Goal: Book appointment/travel/reservation

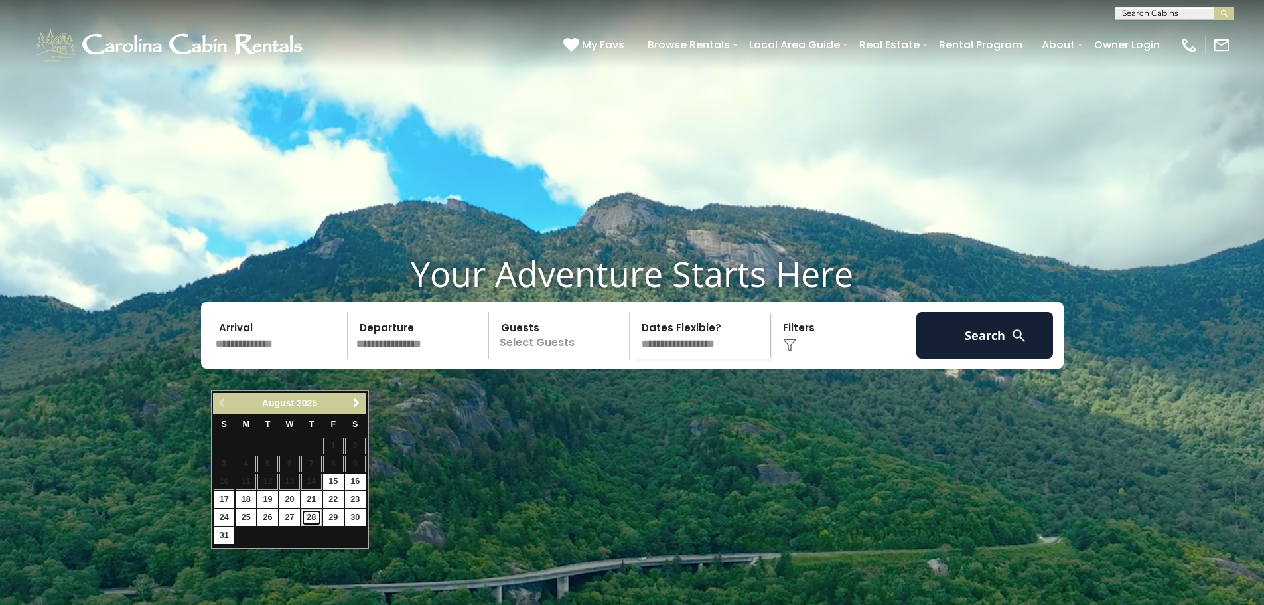
click at [311, 516] on link "28" at bounding box center [311, 517] width 21 height 17
type input "*******"
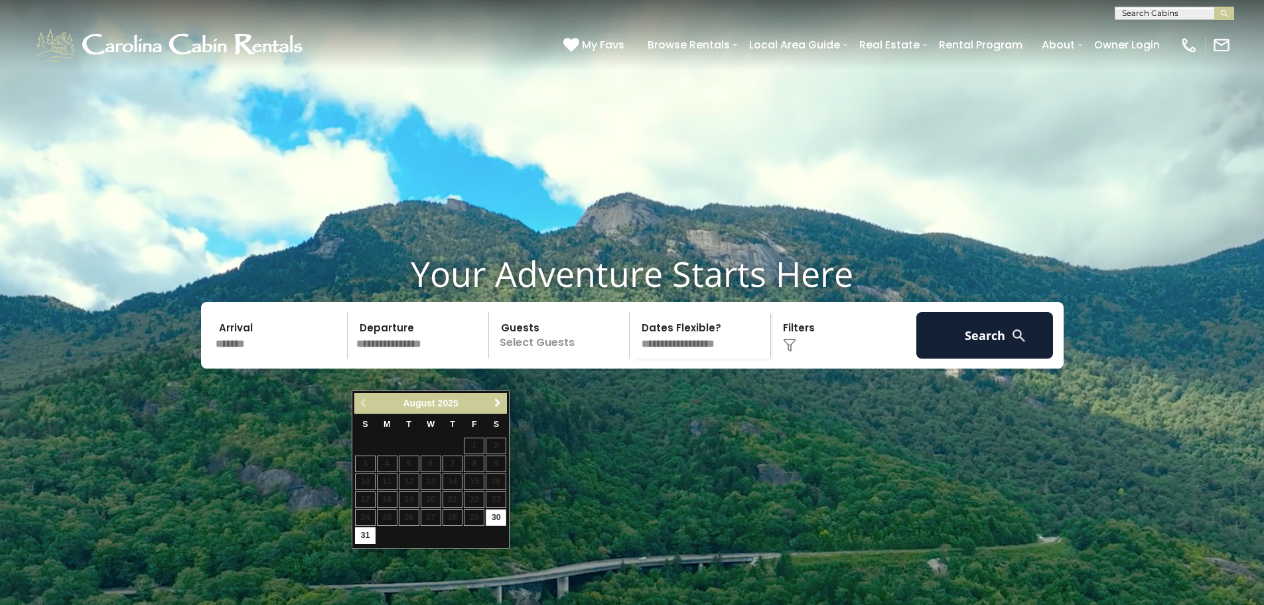
click at [494, 401] on span "Next" at bounding box center [497, 403] width 11 height 11
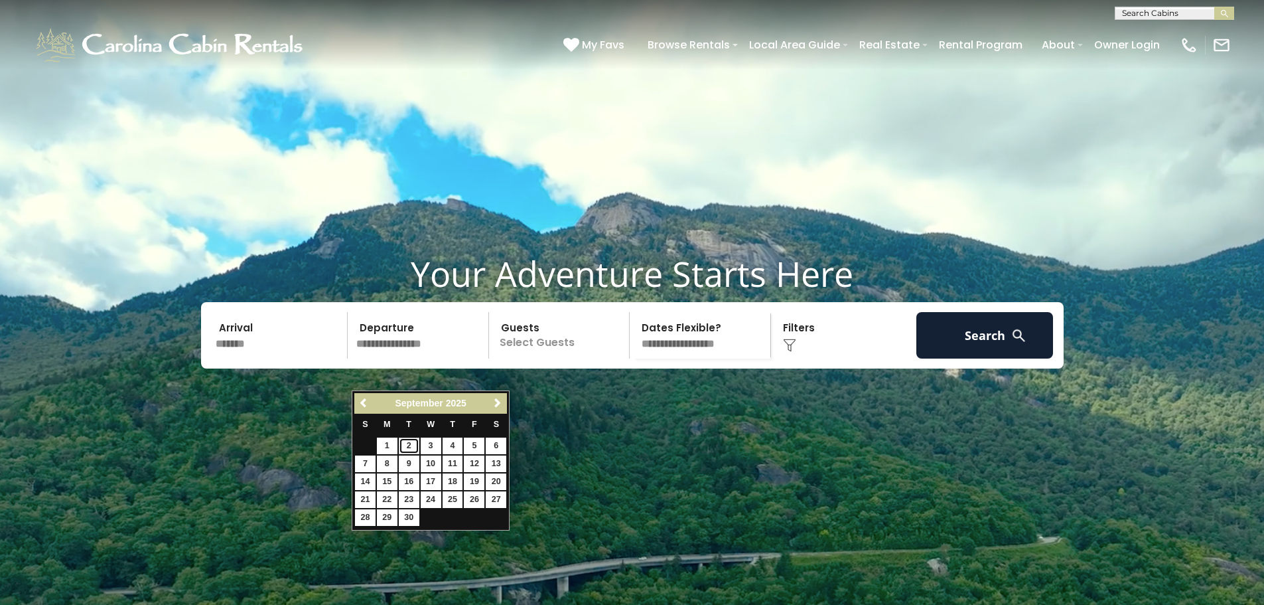
click at [406, 443] on link "2" at bounding box center [409, 445] width 21 height 17
type input "******"
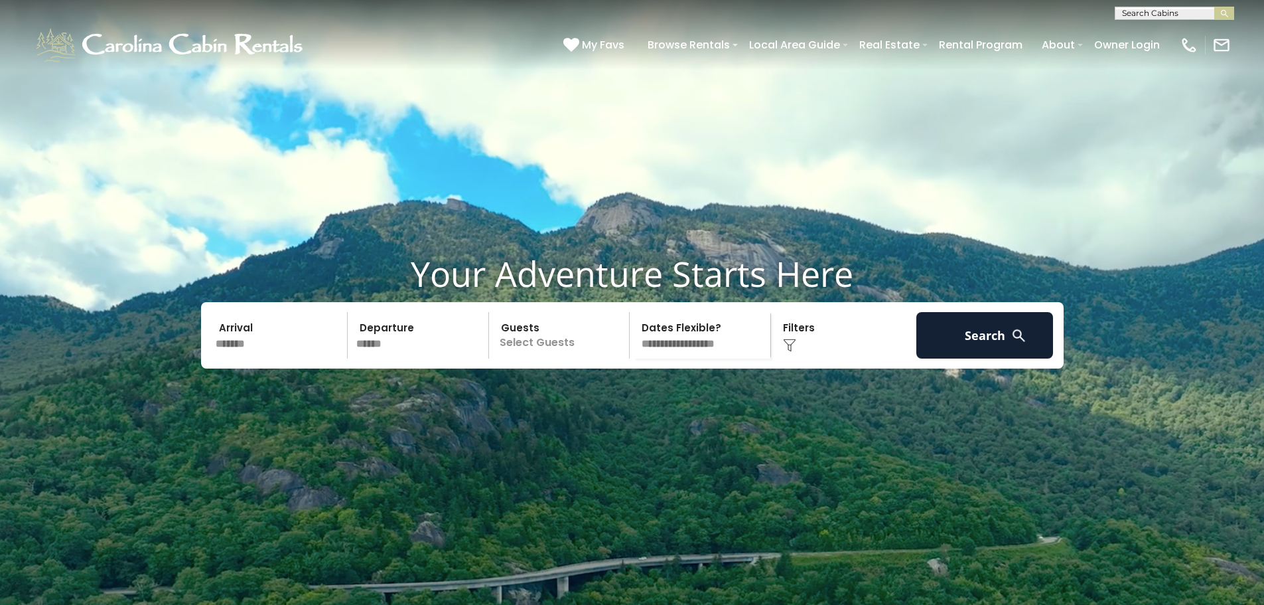
click at [586, 358] on p "Select Guests" at bounding box center [561, 335] width 137 height 46
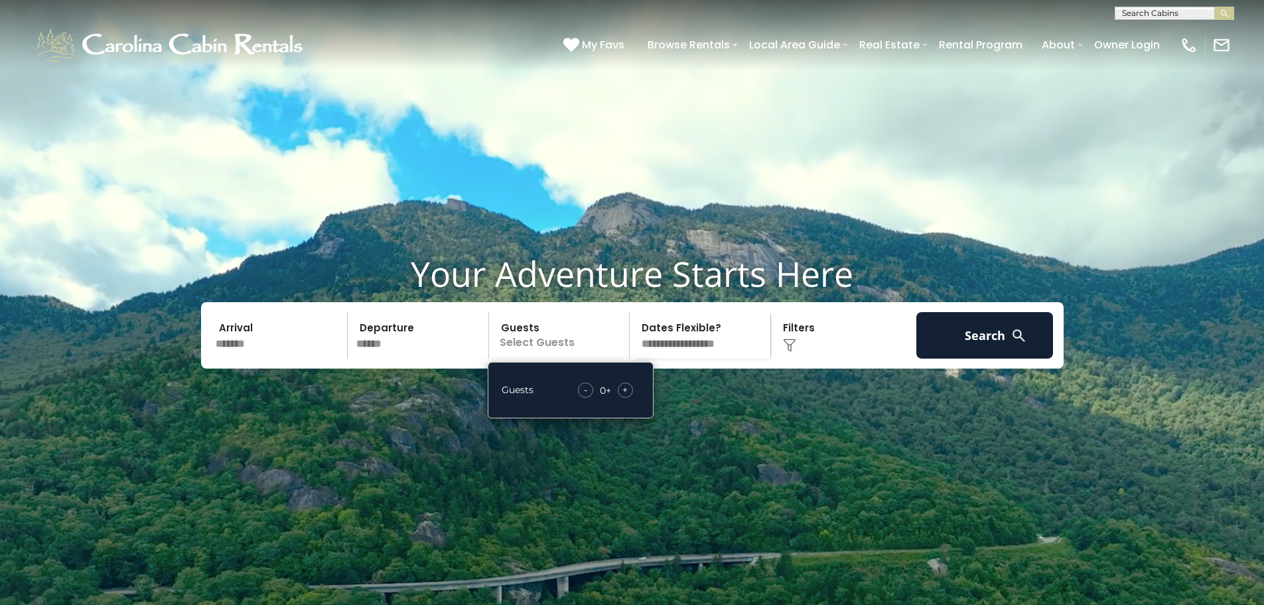
click at [631, 398] on div "+" at bounding box center [625, 389] width 15 height 15
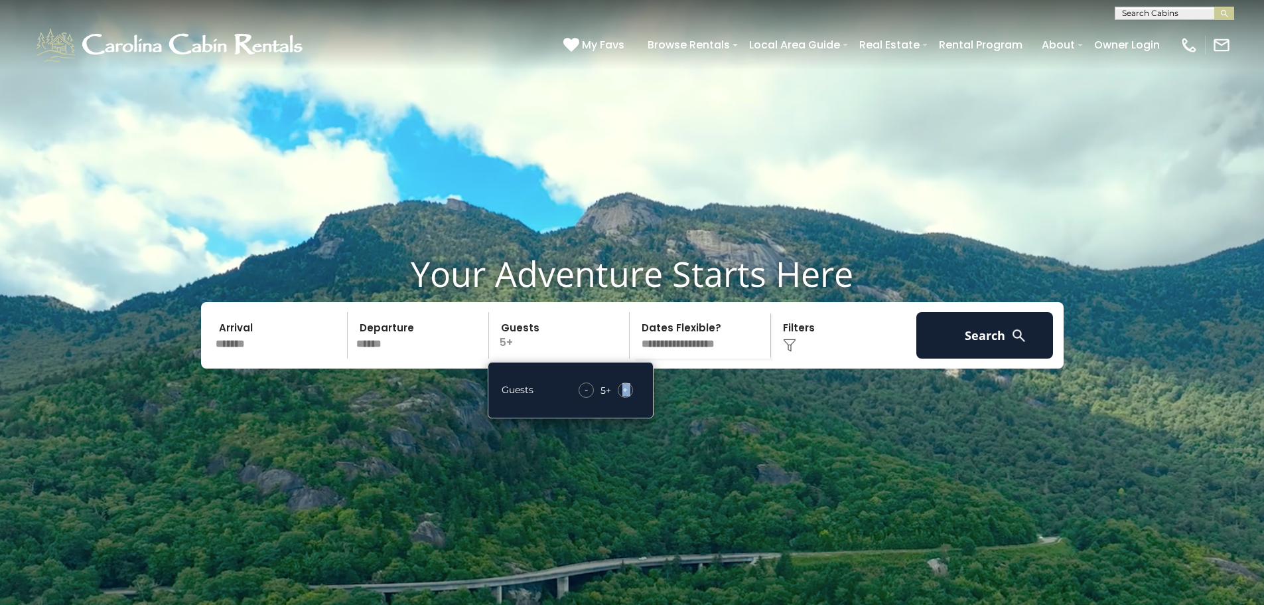
click at [631, 398] on div "+" at bounding box center [625, 389] width 15 height 15
click at [818, 358] on div "Click to Choose" at bounding box center [843, 335] width 137 height 46
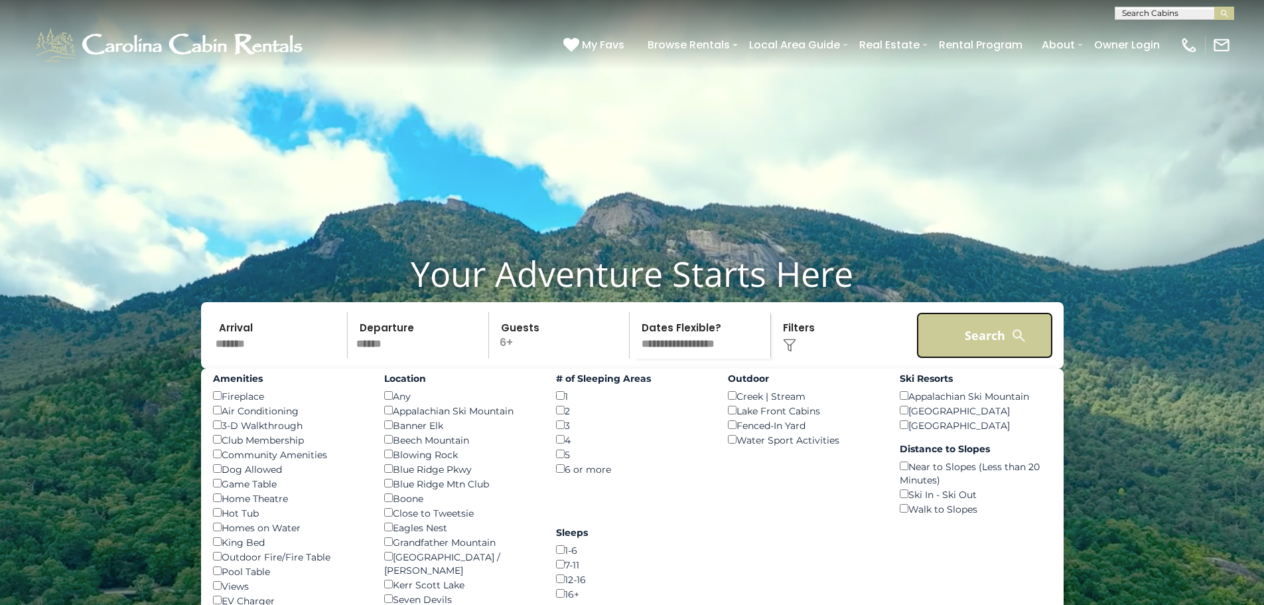
drag, startPoint x: 961, startPoint y: 382, endPoint x: 973, endPoint y: 383, distance: 12.0
click at [962, 358] on button "Search" at bounding box center [985, 335] width 137 height 46
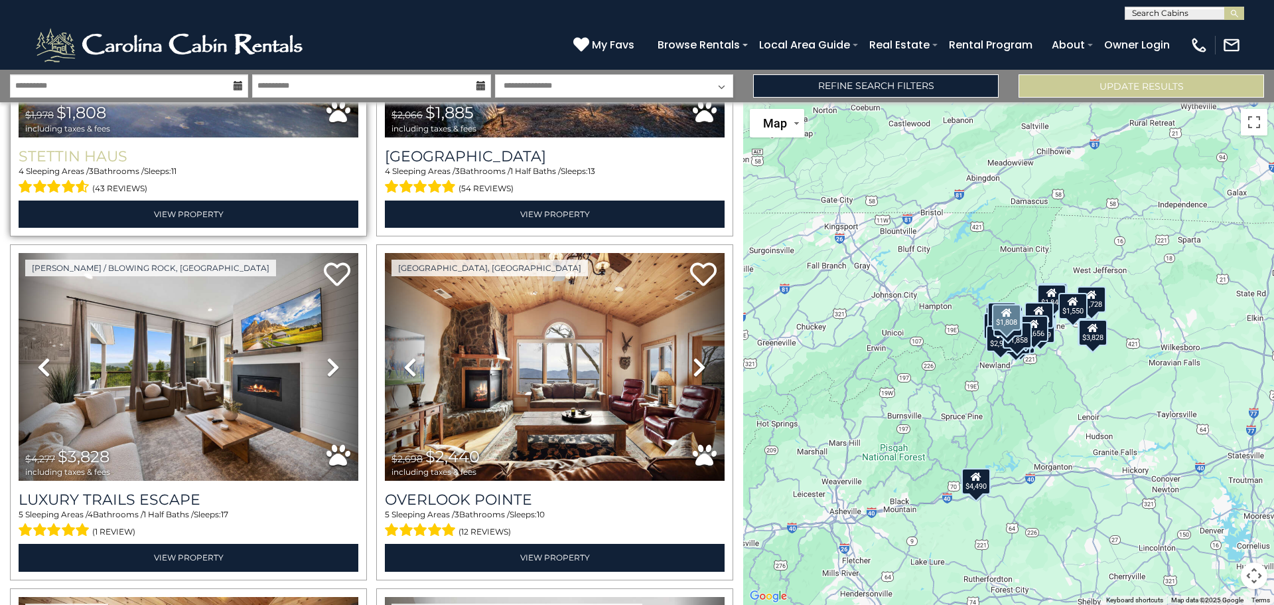
scroll to position [265, 0]
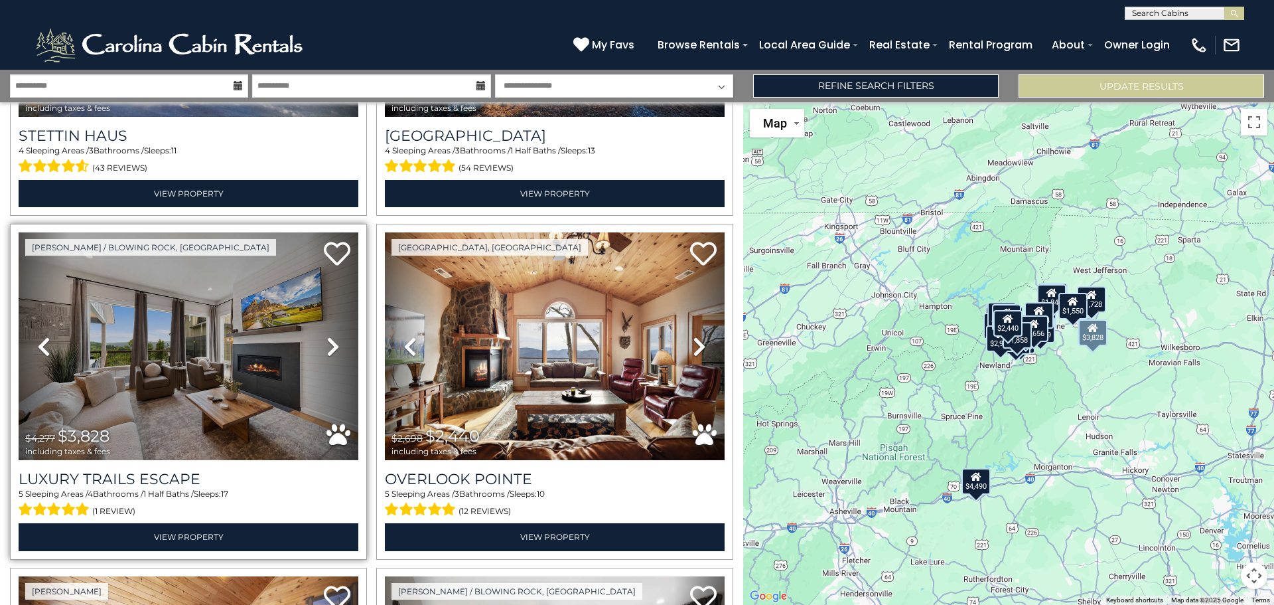
click at [329, 339] on icon at bounding box center [333, 346] width 13 height 21
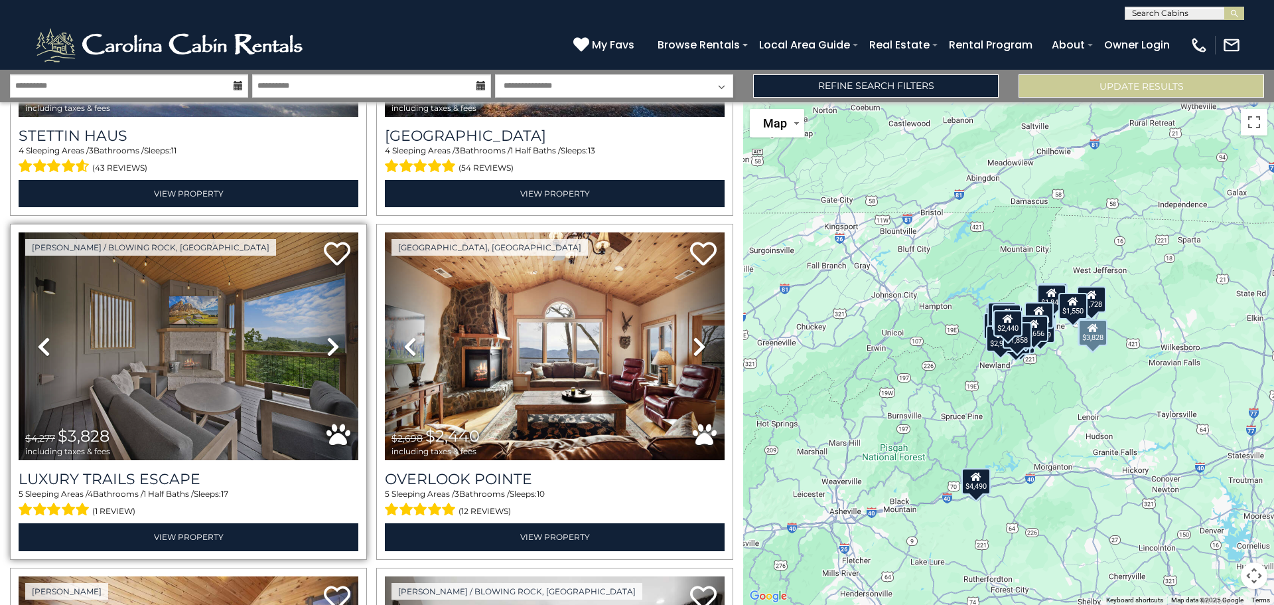
click at [327, 342] on icon at bounding box center [333, 346] width 13 height 21
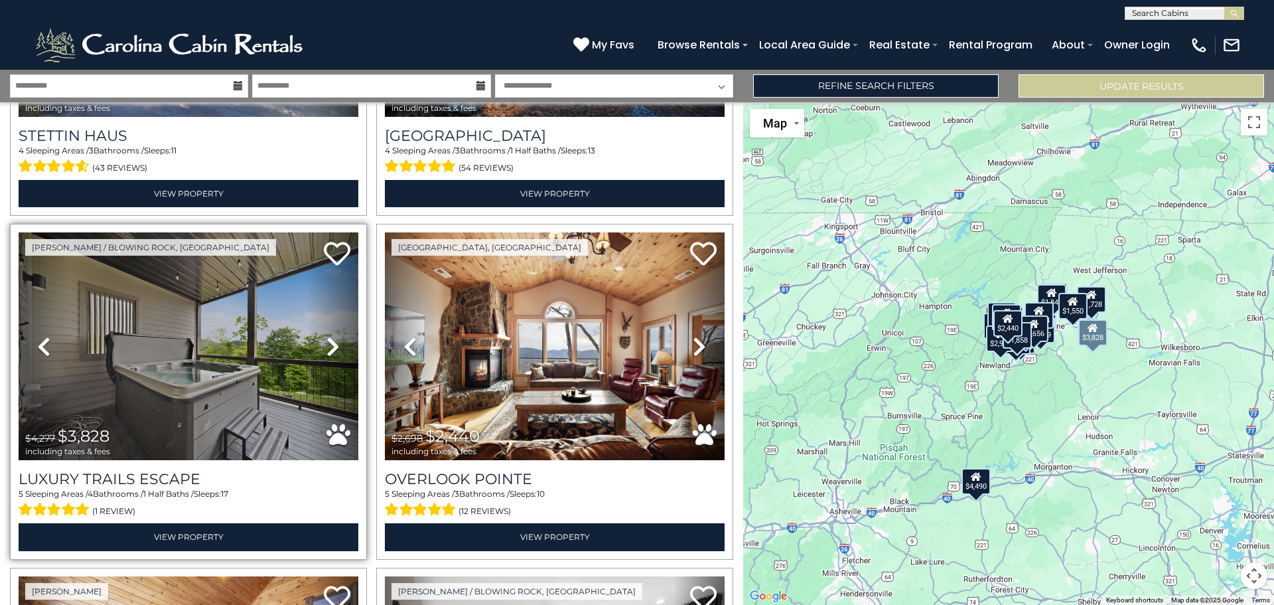
click at [327, 342] on icon at bounding box center [333, 346] width 13 height 21
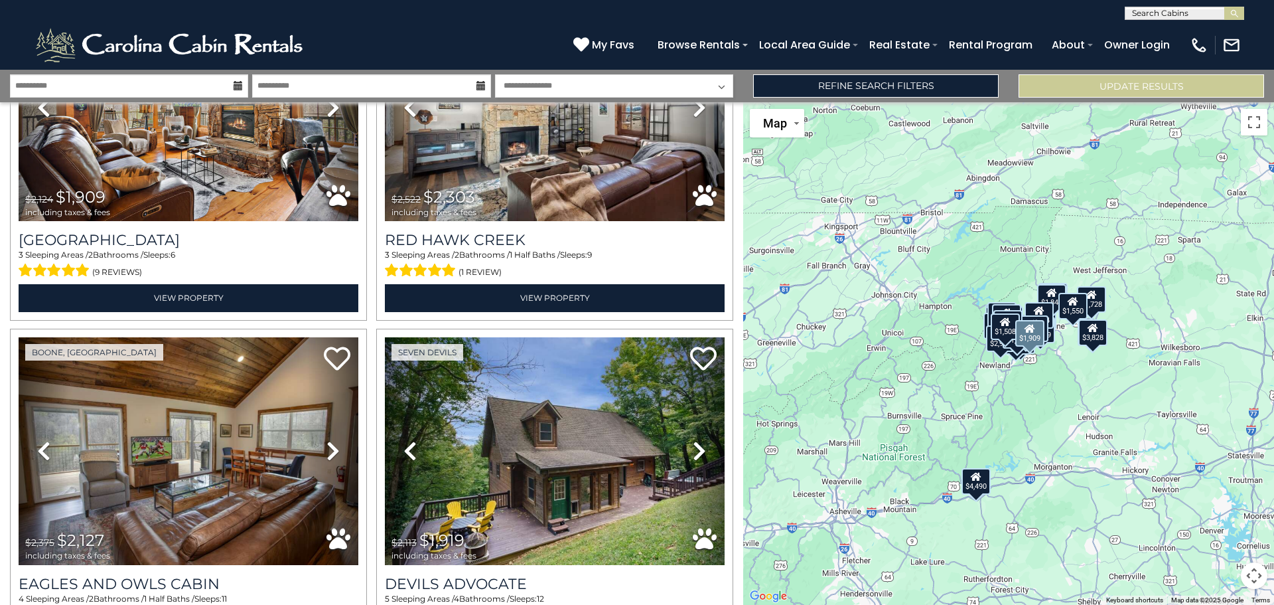
scroll to position [1659, 0]
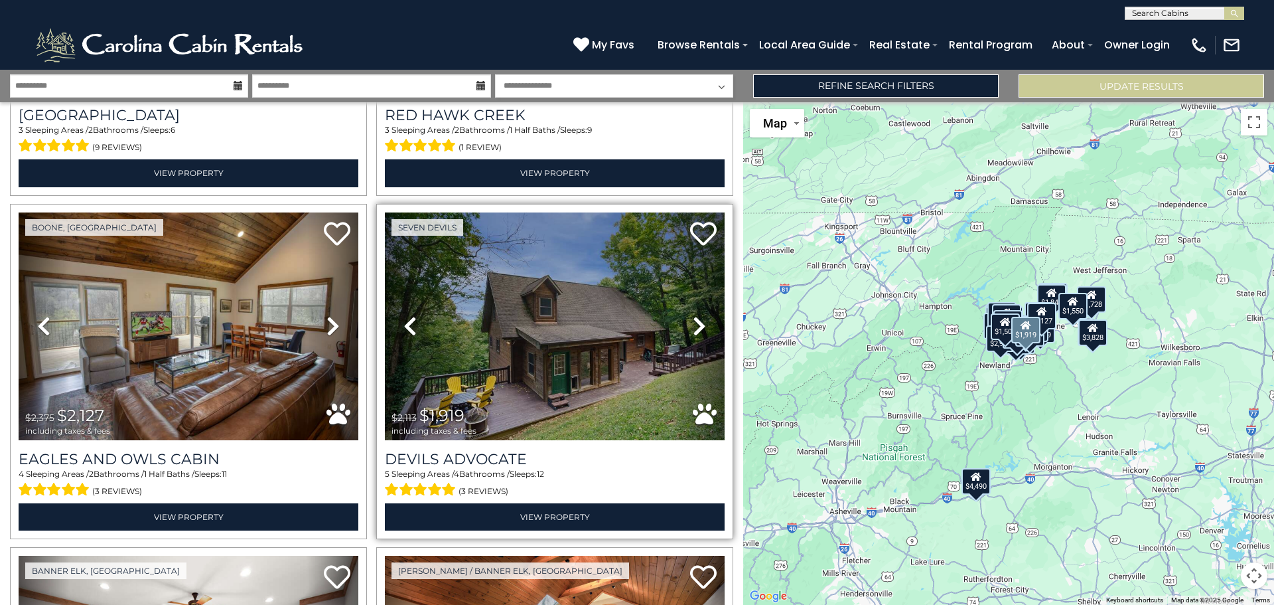
click at [693, 315] on icon at bounding box center [699, 325] width 13 height 21
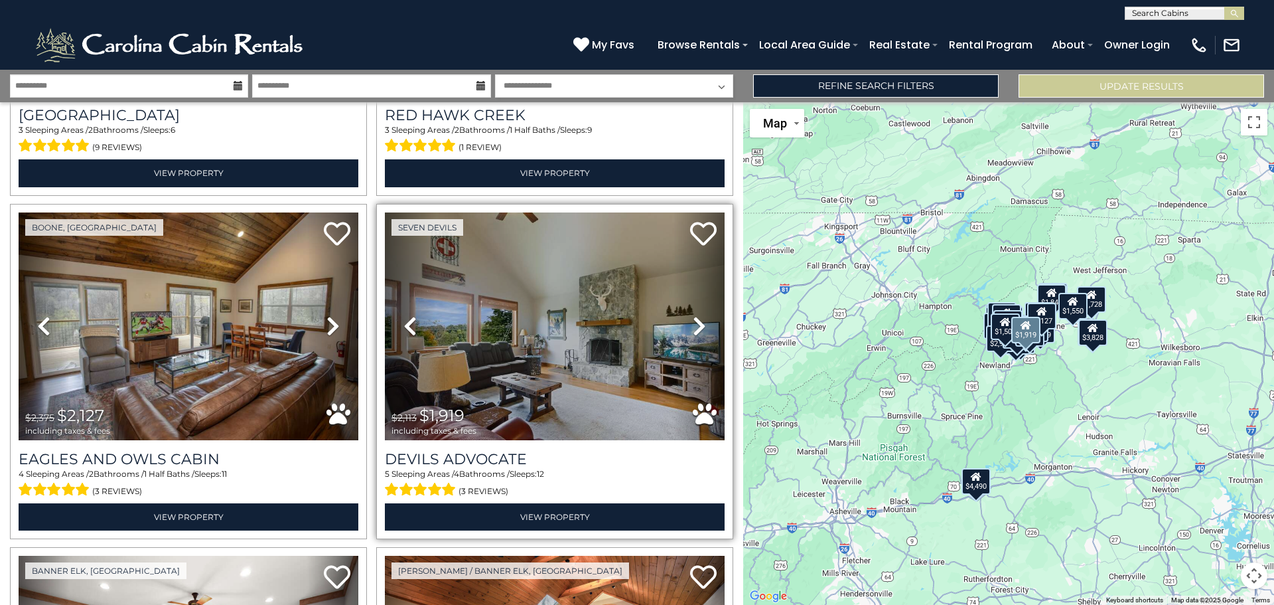
click at [693, 315] on icon at bounding box center [699, 325] width 13 height 21
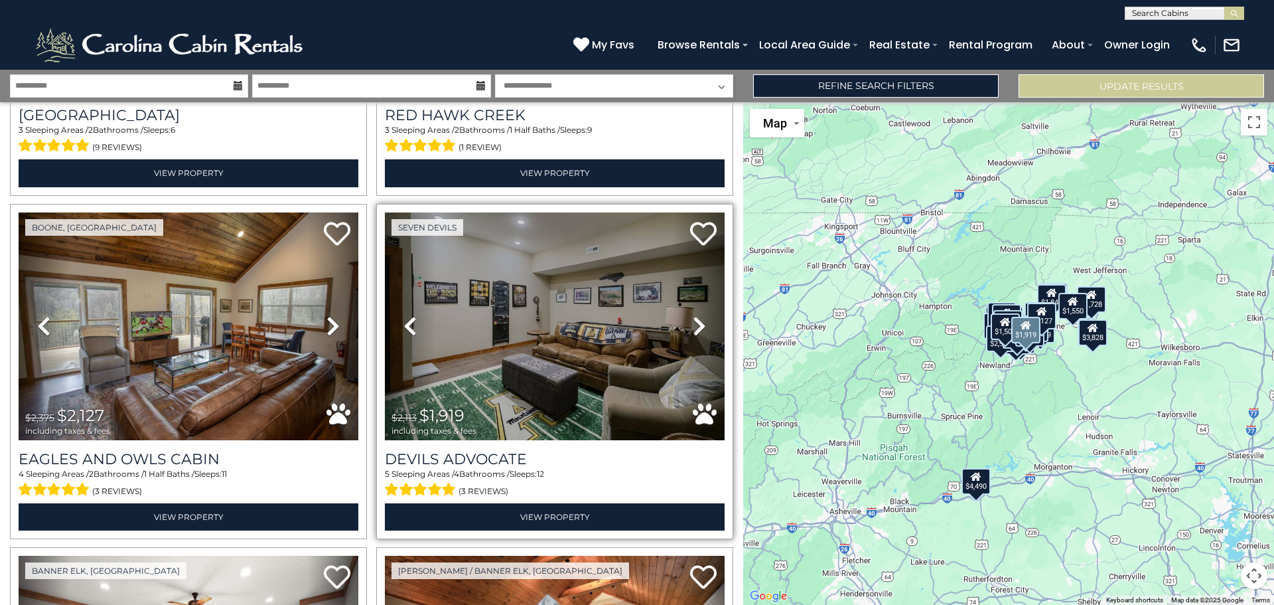
click at [693, 315] on icon at bounding box center [699, 325] width 13 height 21
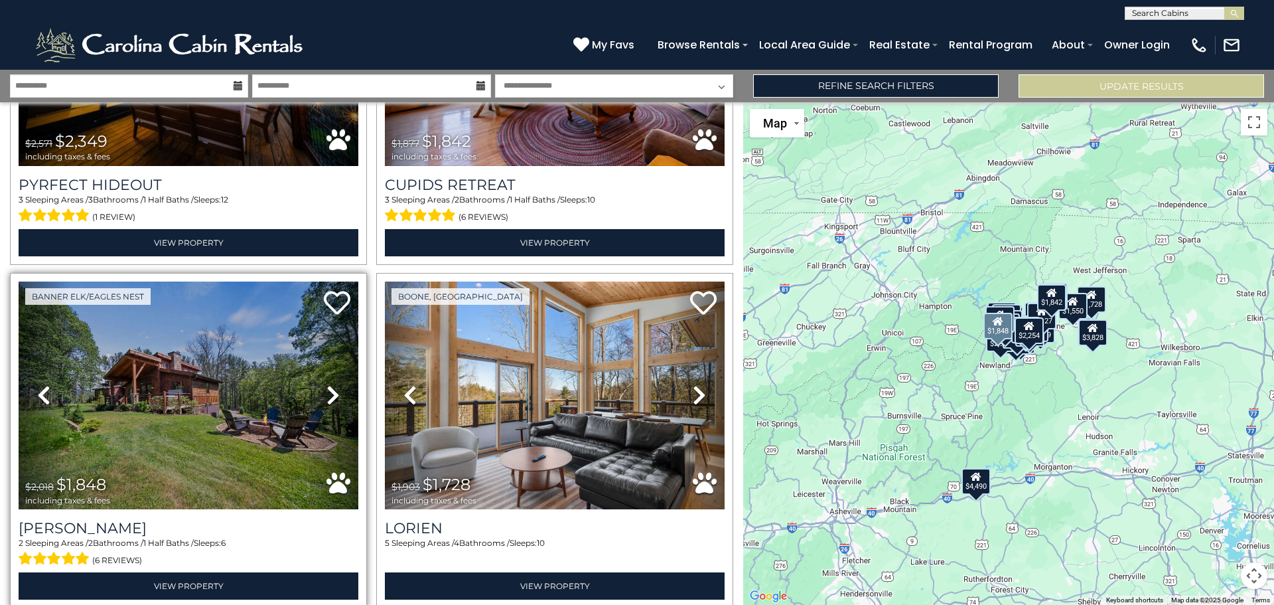
scroll to position [2987, 0]
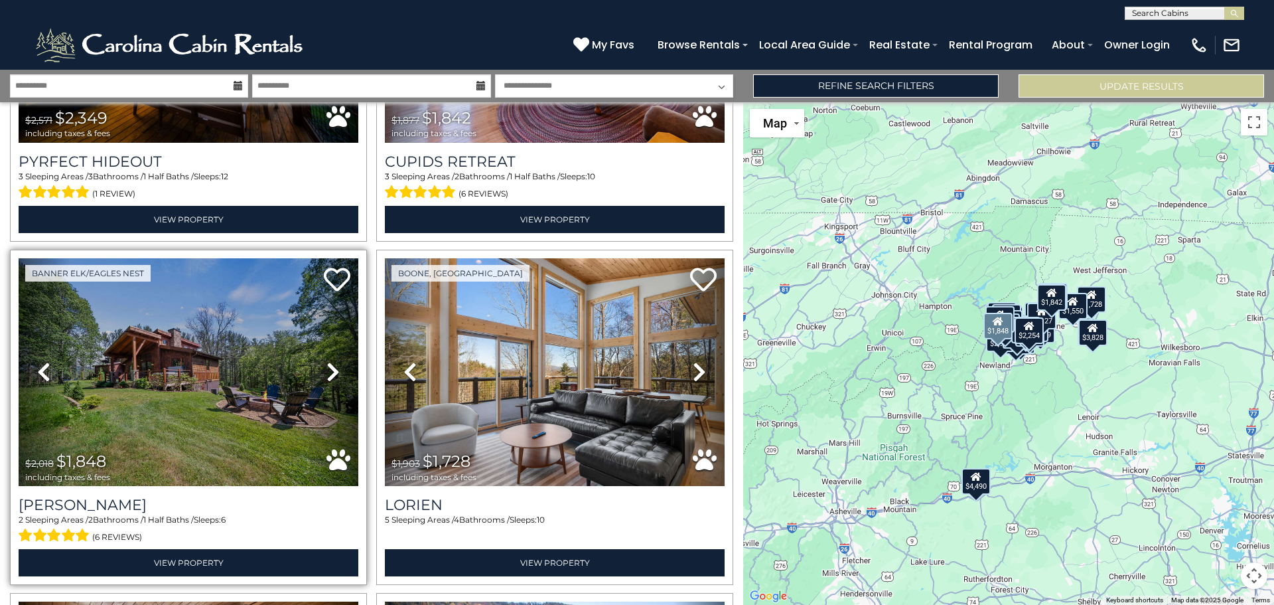
click at [327, 361] on icon at bounding box center [333, 371] width 13 height 21
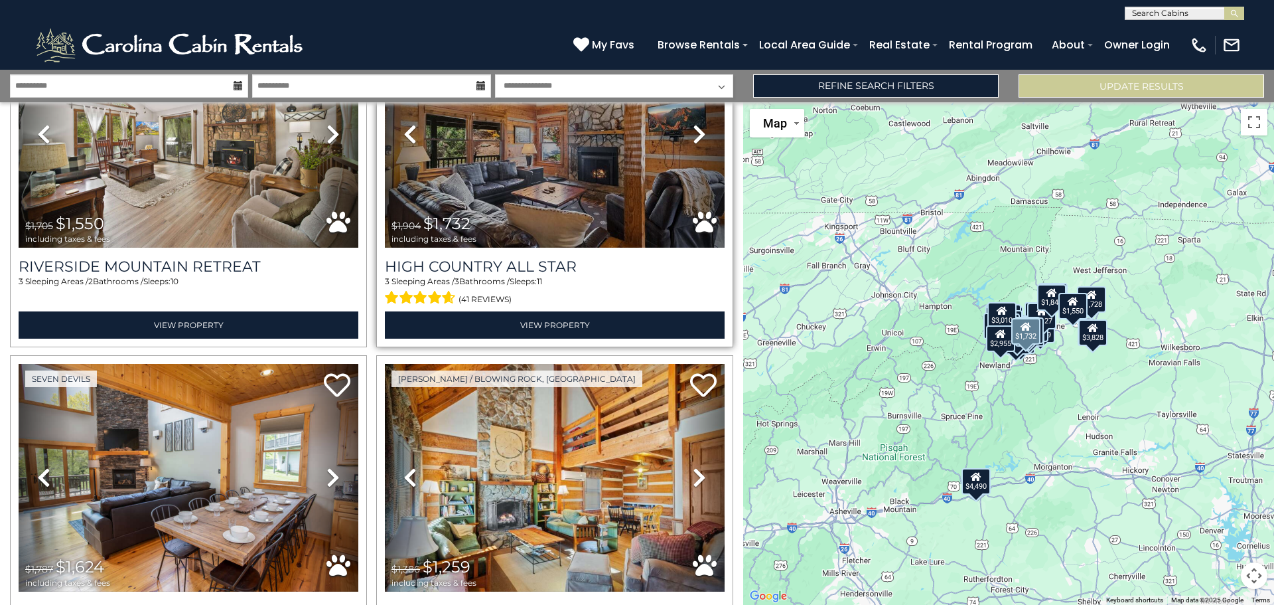
scroll to position [3916, 0]
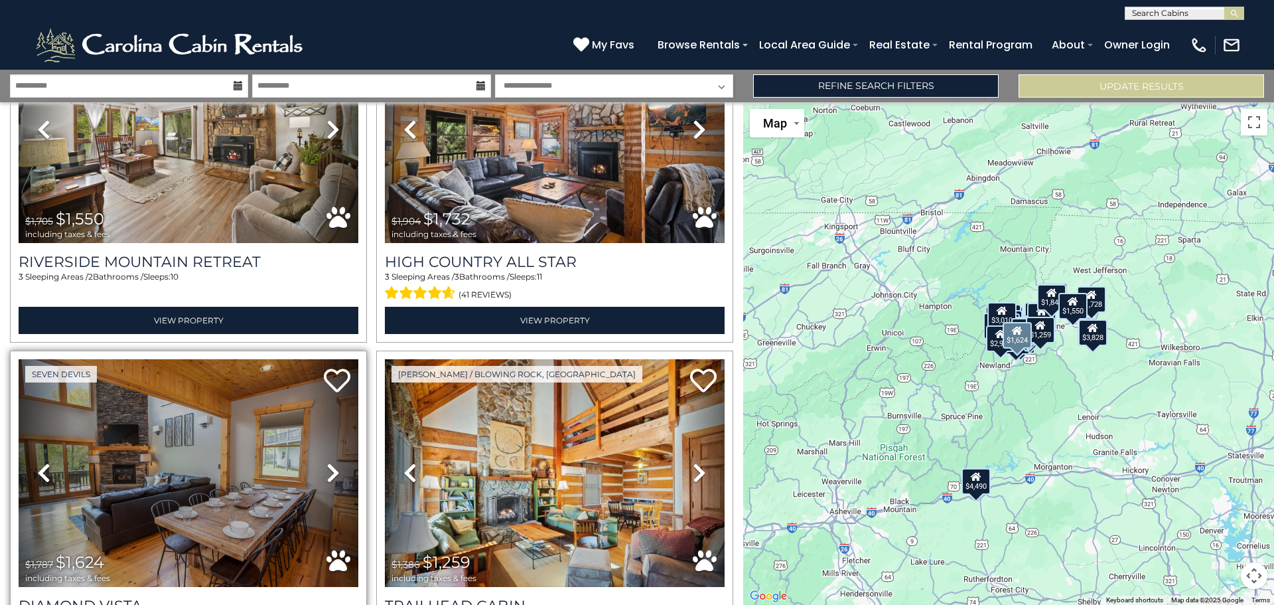
click at [331, 462] on icon at bounding box center [333, 472] width 13 height 21
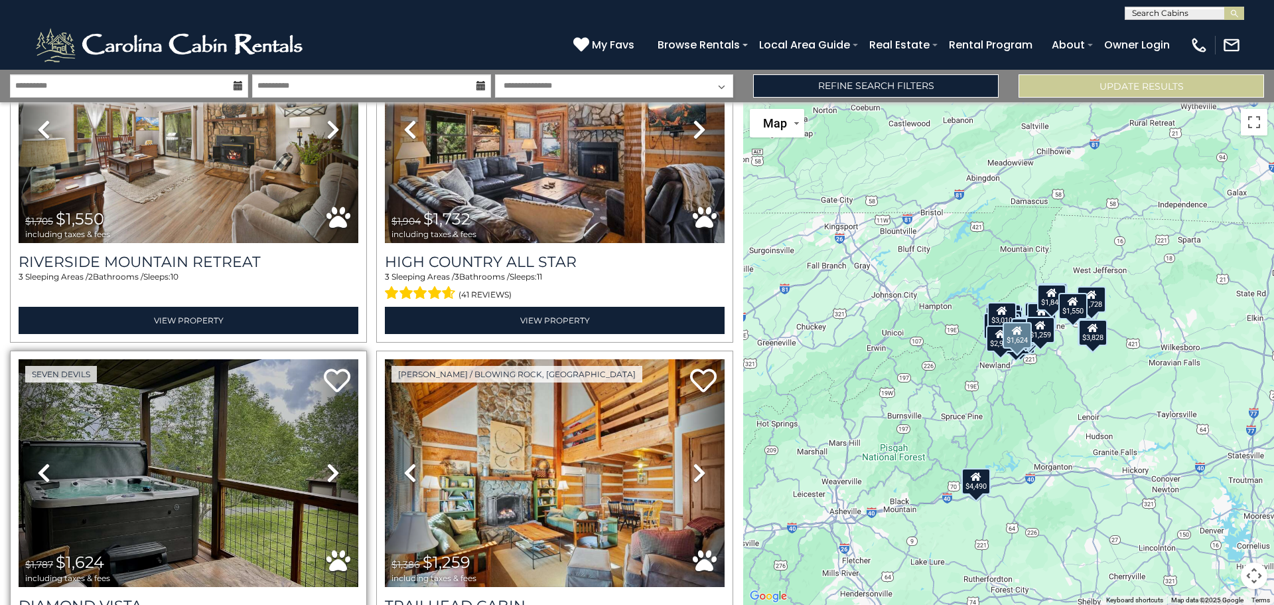
click at [331, 462] on icon at bounding box center [333, 472] width 13 height 21
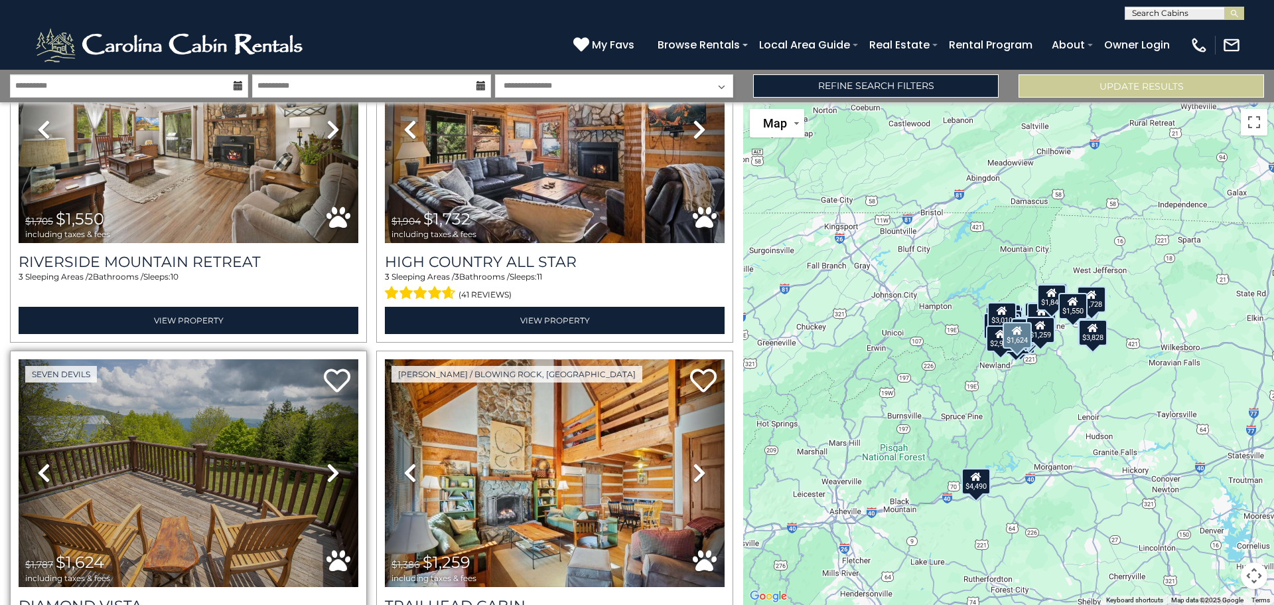
click at [332, 462] on icon at bounding box center [333, 472] width 13 height 21
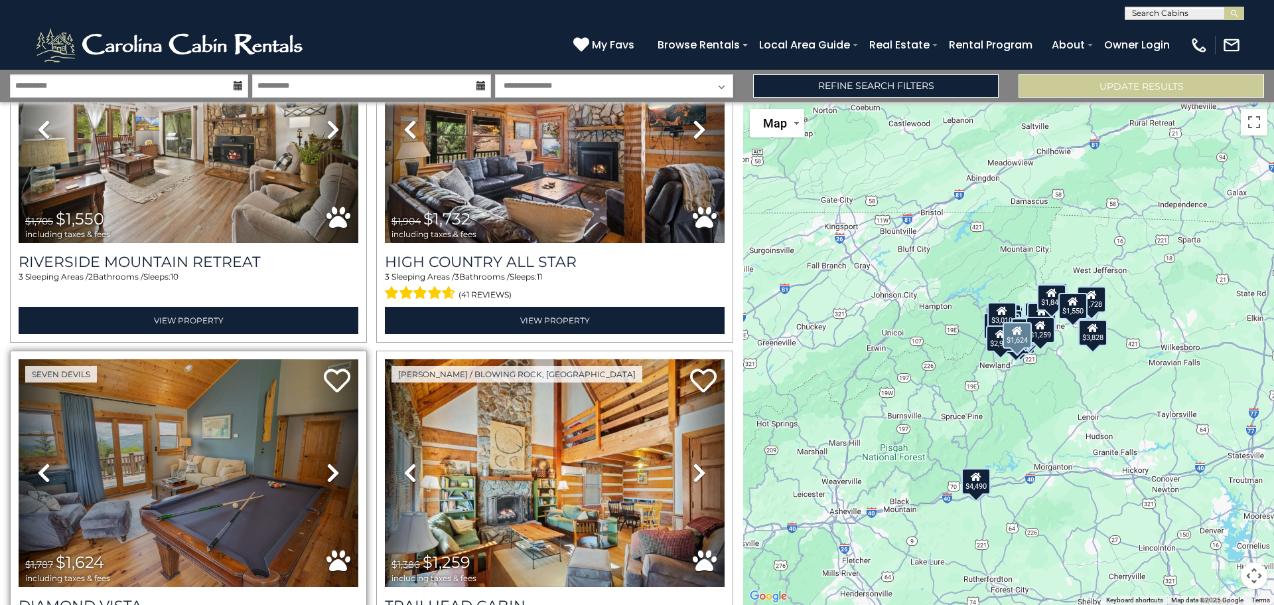
scroll to position [3982, 0]
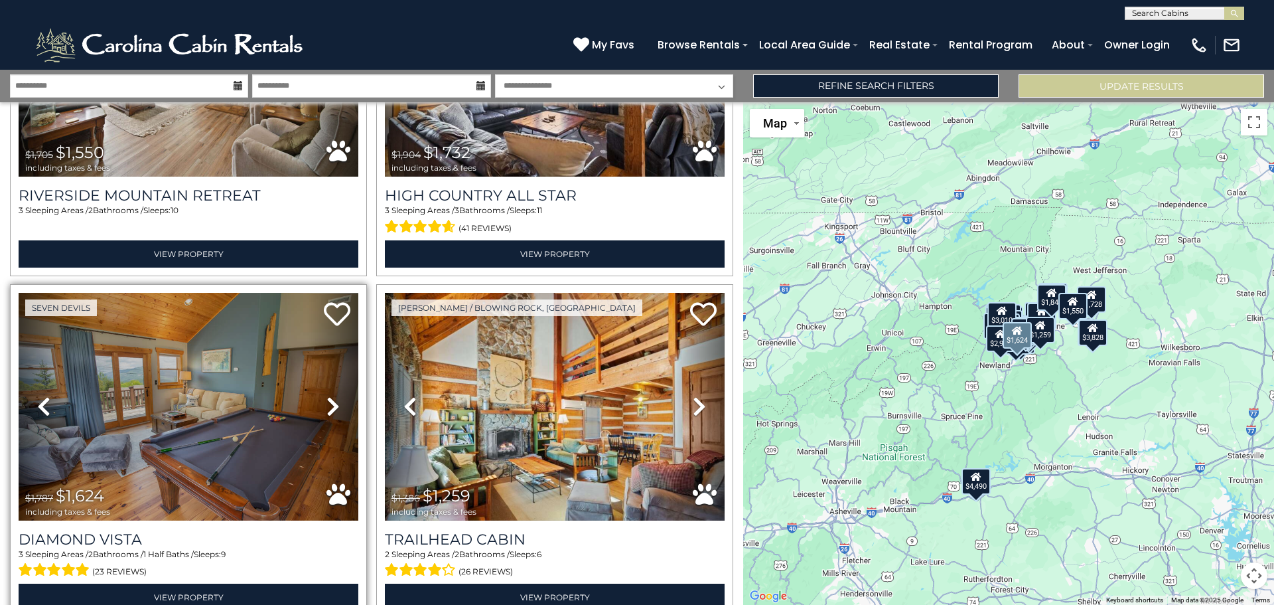
click at [329, 396] on icon at bounding box center [333, 406] width 13 height 21
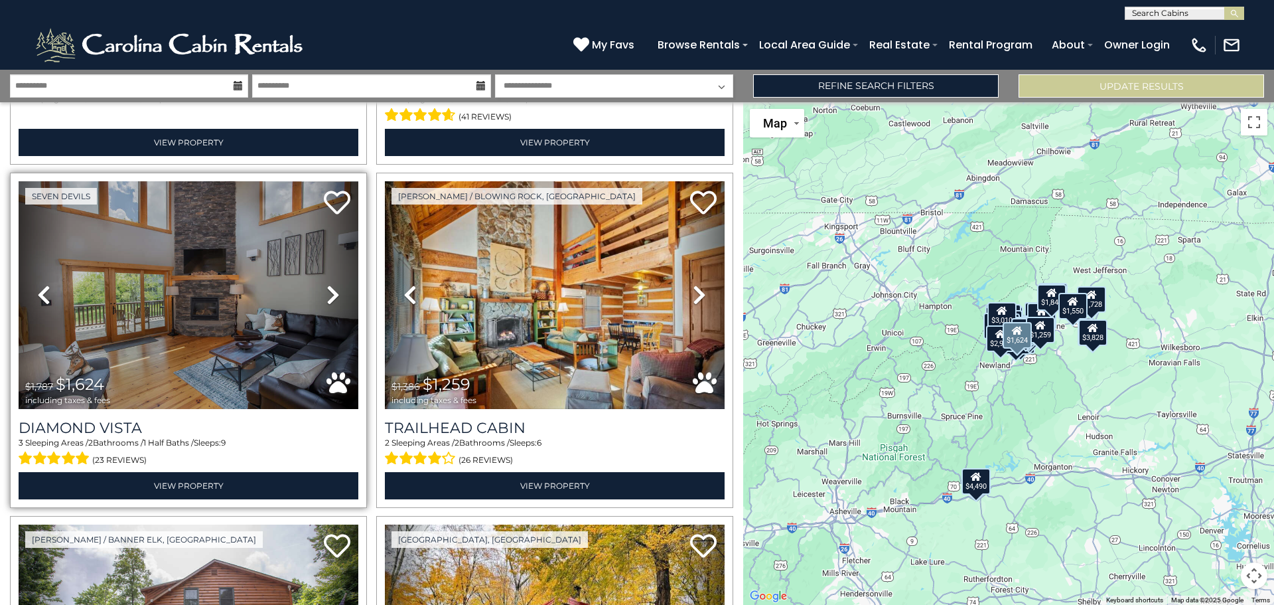
scroll to position [4314, 0]
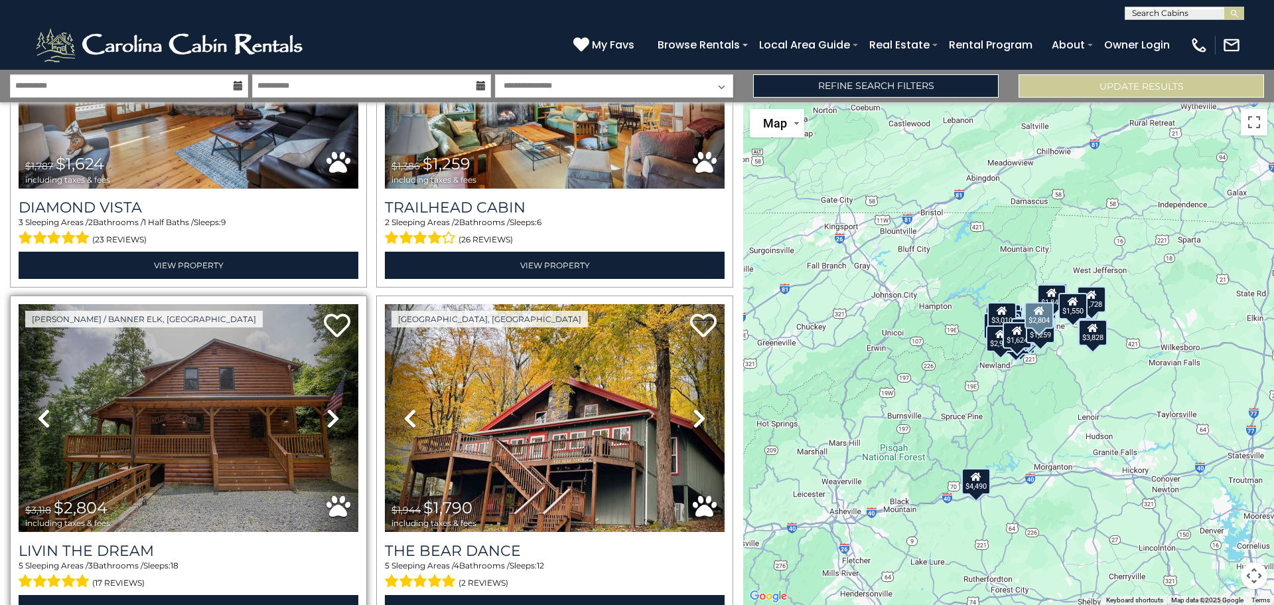
click at [322, 386] on link "Next" at bounding box center [332, 418] width 51 height 228
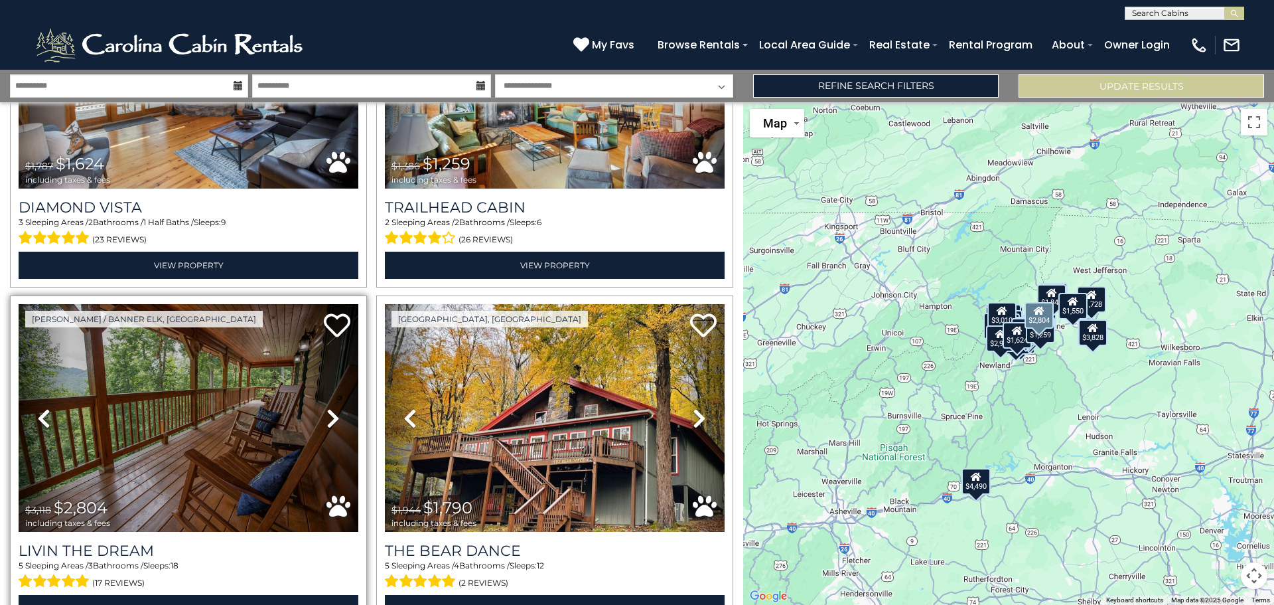
click at [322, 386] on link "Next" at bounding box center [332, 418] width 51 height 228
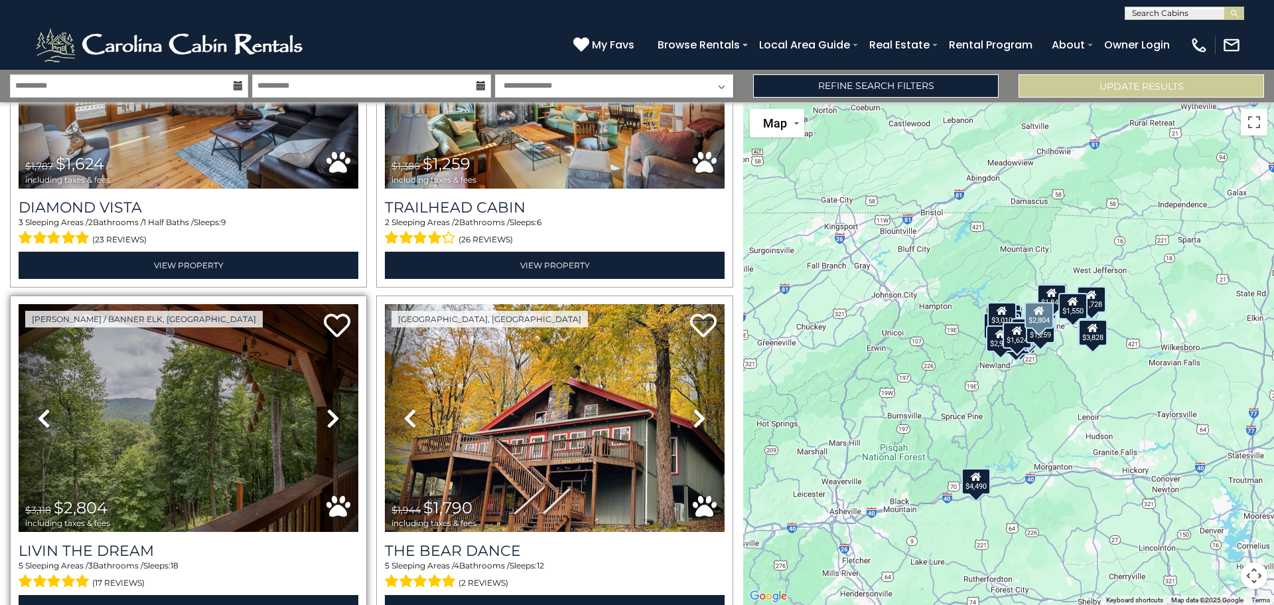
click at [322, 386] on link "Next" at bounding box center [332, 418] width 51 height 228
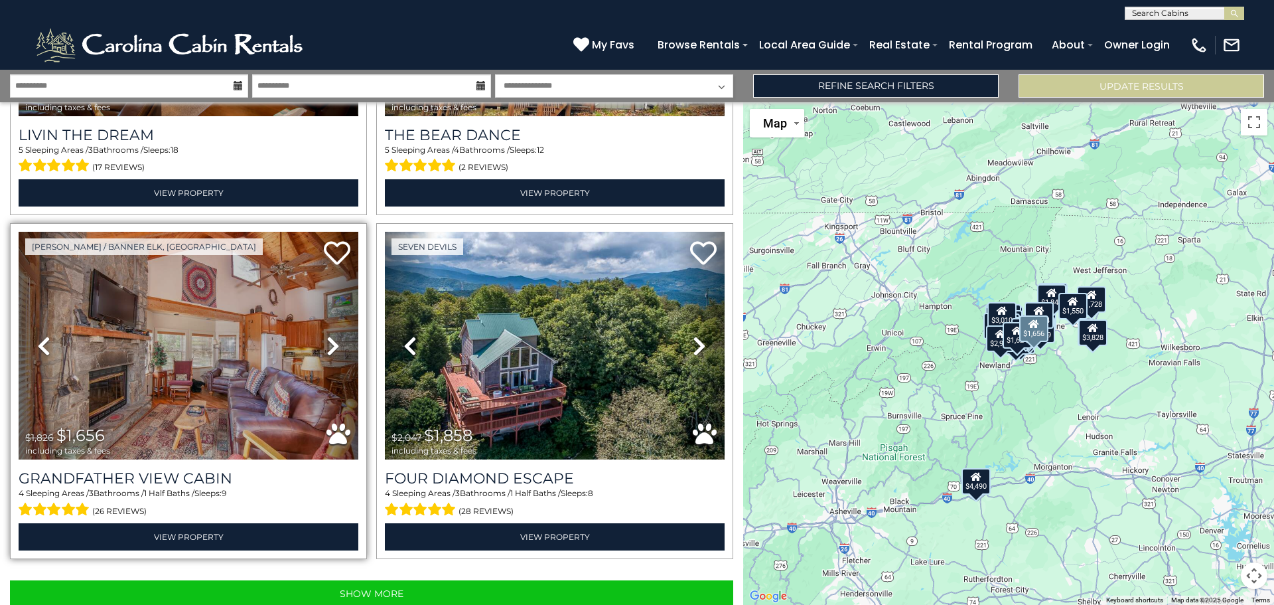
scroll to position [4732, 0]
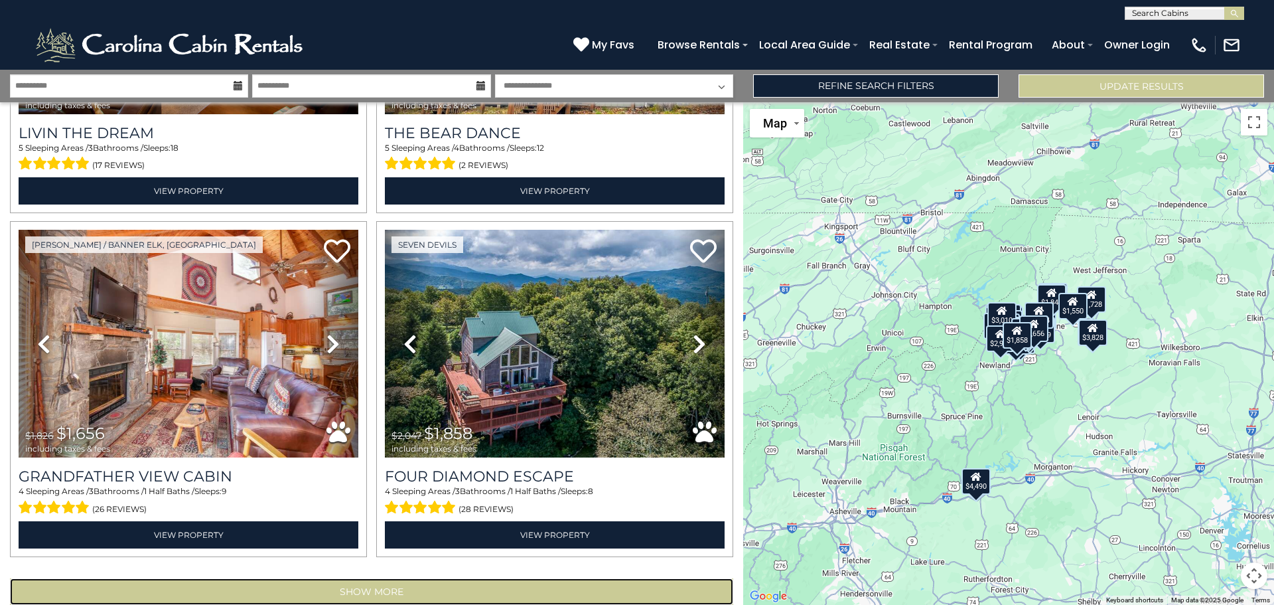
click at [508, 578] on button "Show More" at bounding box center [371, 591] width 723 height 27
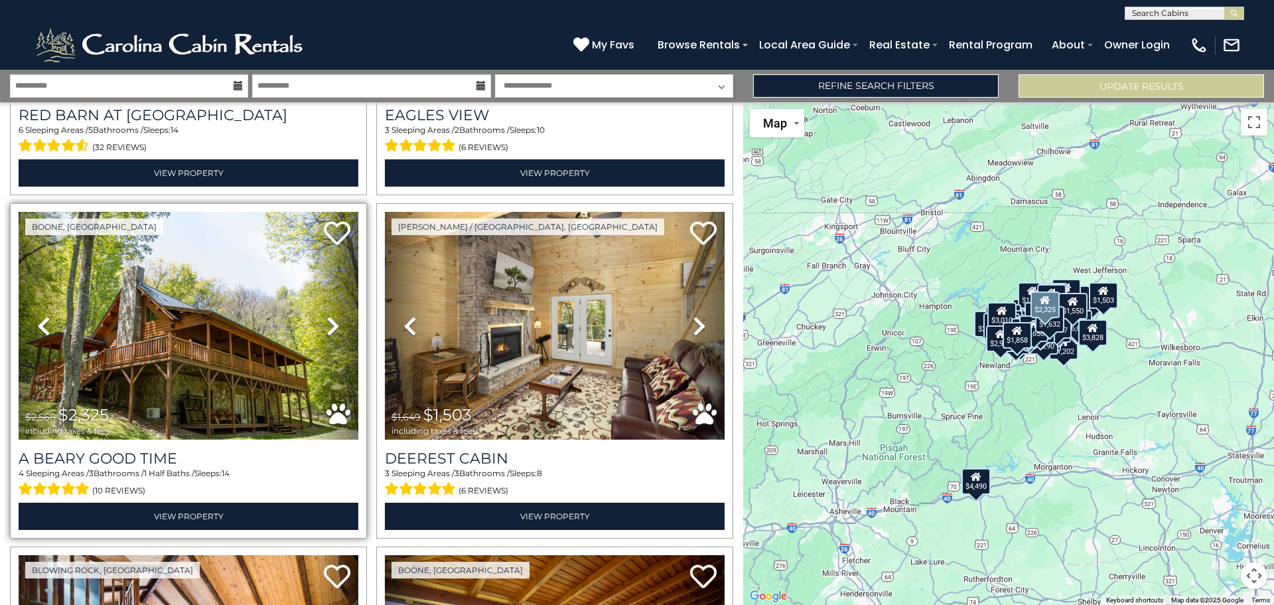
scroll to position [5442, 0]
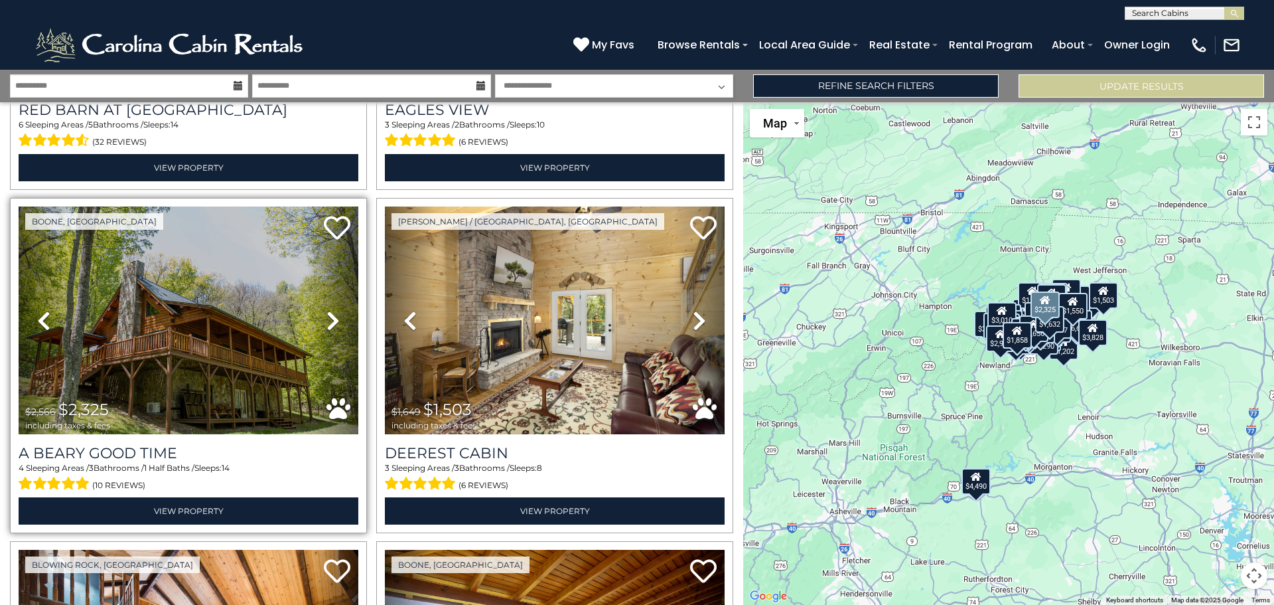
click at [327, 310] on icon at bounding box center [333, 320] width 13 height 21
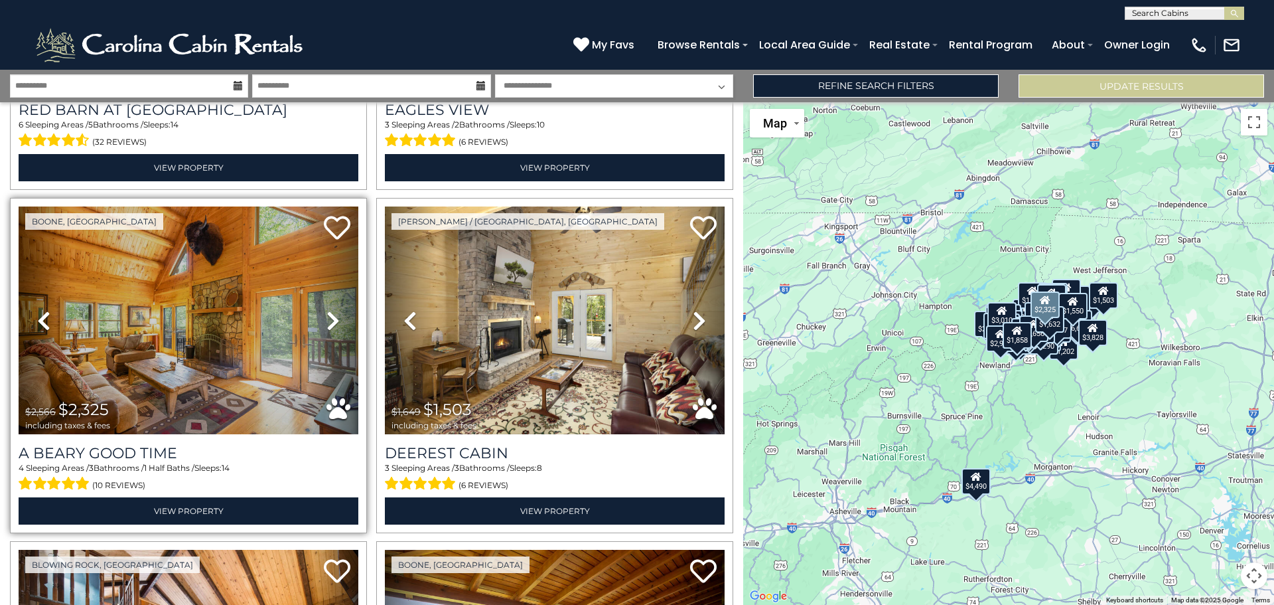
click at [327, 310] on icon at bounding box center [333, 320] width 13 height 21
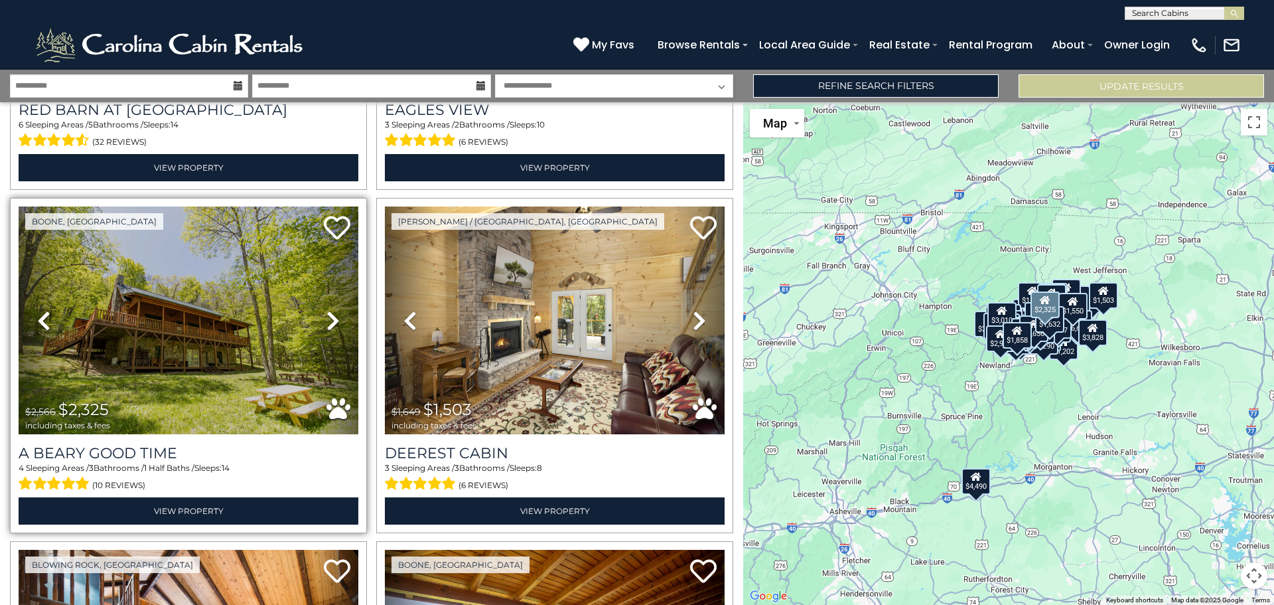
click at [327, 310] on icon at bounding box center [333, 320] width 13 height 21
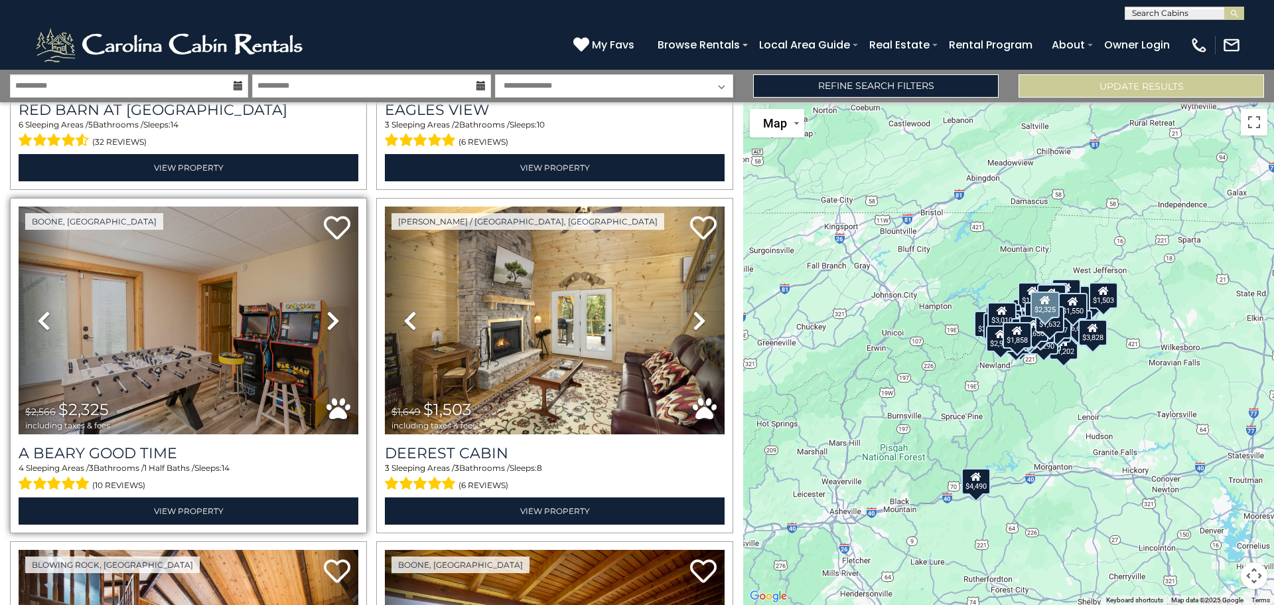
click at [327, 310] on icon at bounding box center [333, 320] width 13 height 21
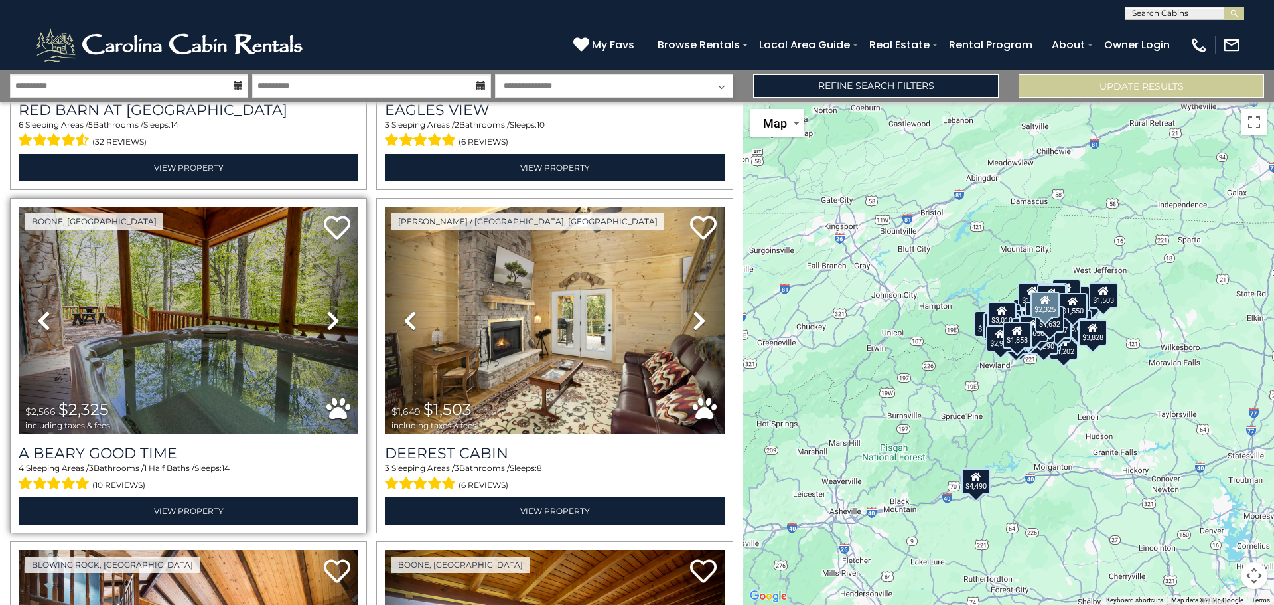
click at [327, 310] on icon at bounding box center [333, 320] width 13 height 21
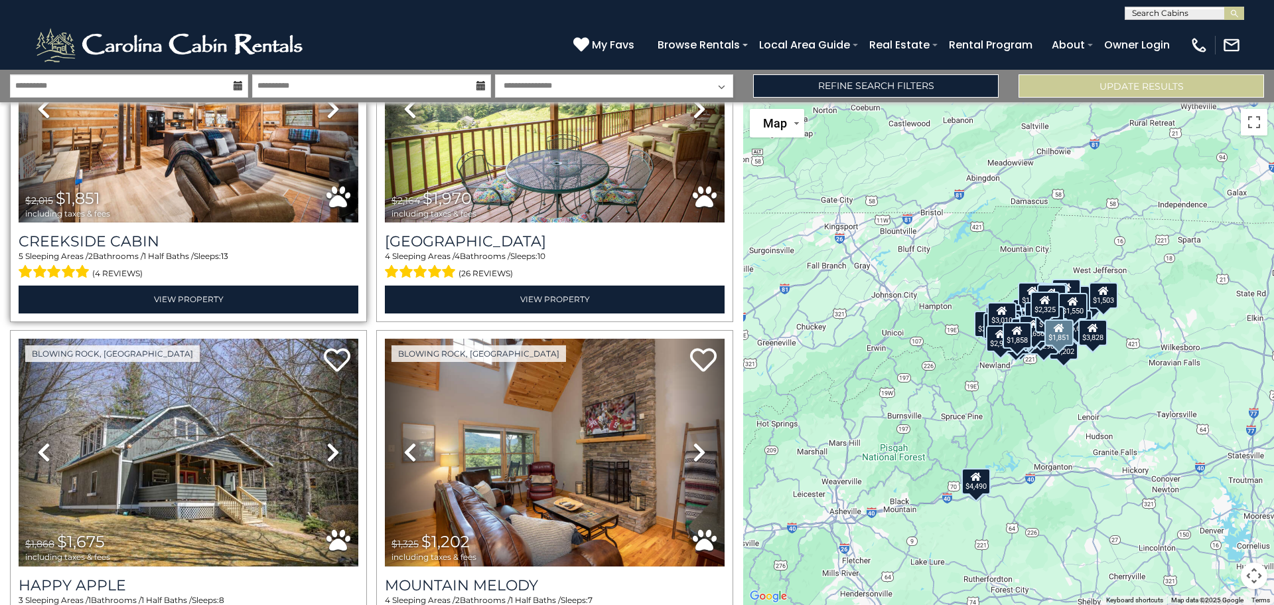
scroll to position [6039, 0]
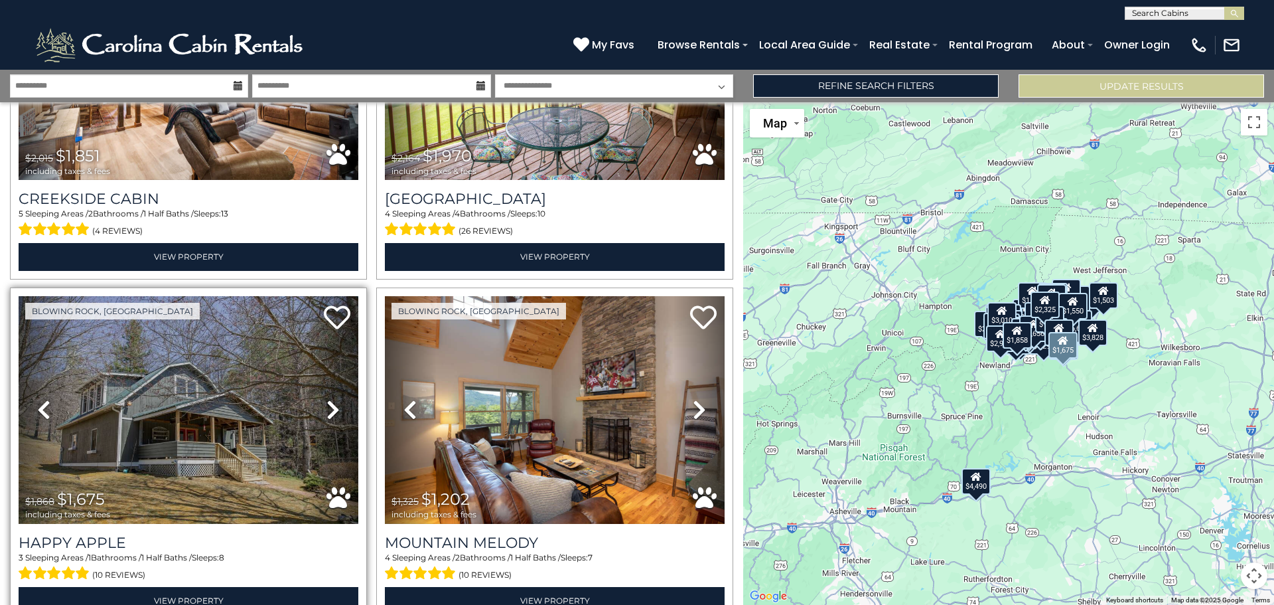
click at [334, 399] on icon at bounding box center [333, 409] width 13 height 21
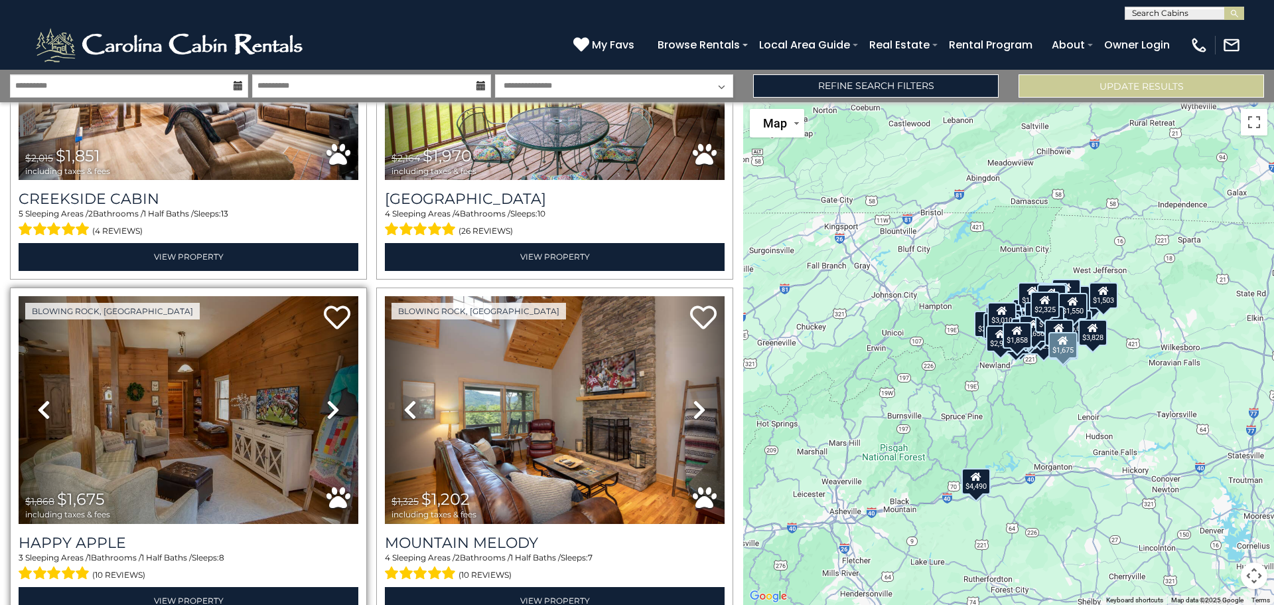
click at [334, 399] on icon at bounding box center [333, 409] width 13 height 21
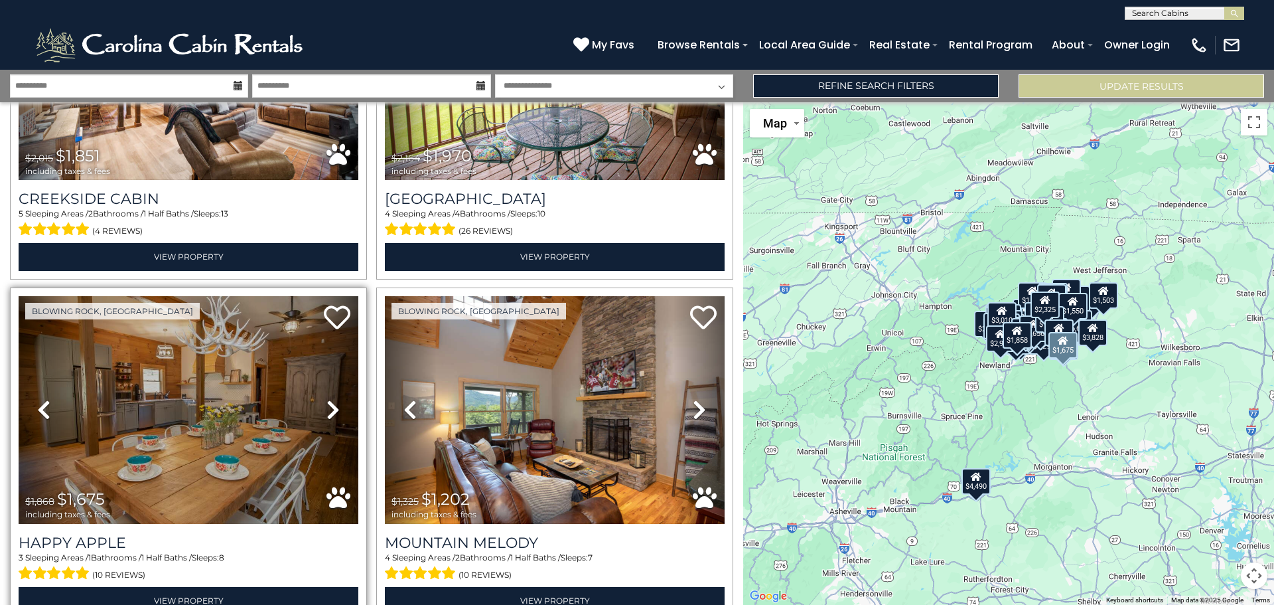
click at [334, 399] on icon at bounding box center [333, 409] width 13 height 21
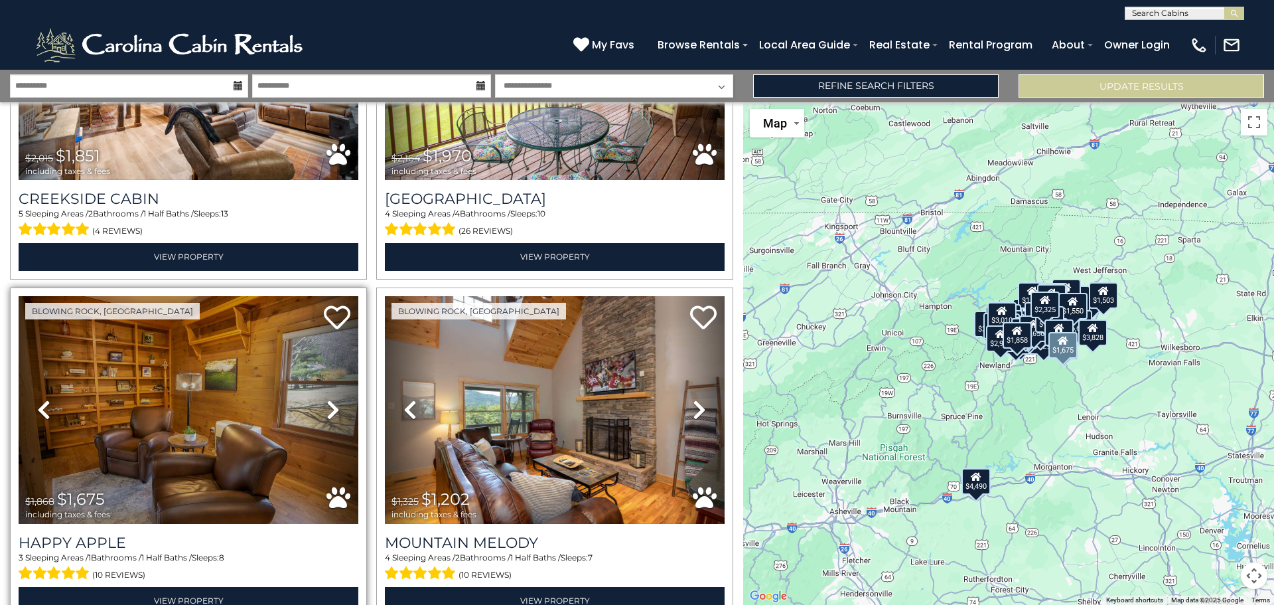
click at [334, 399] on icon at bounding box center [333, 409] width 13 height 21
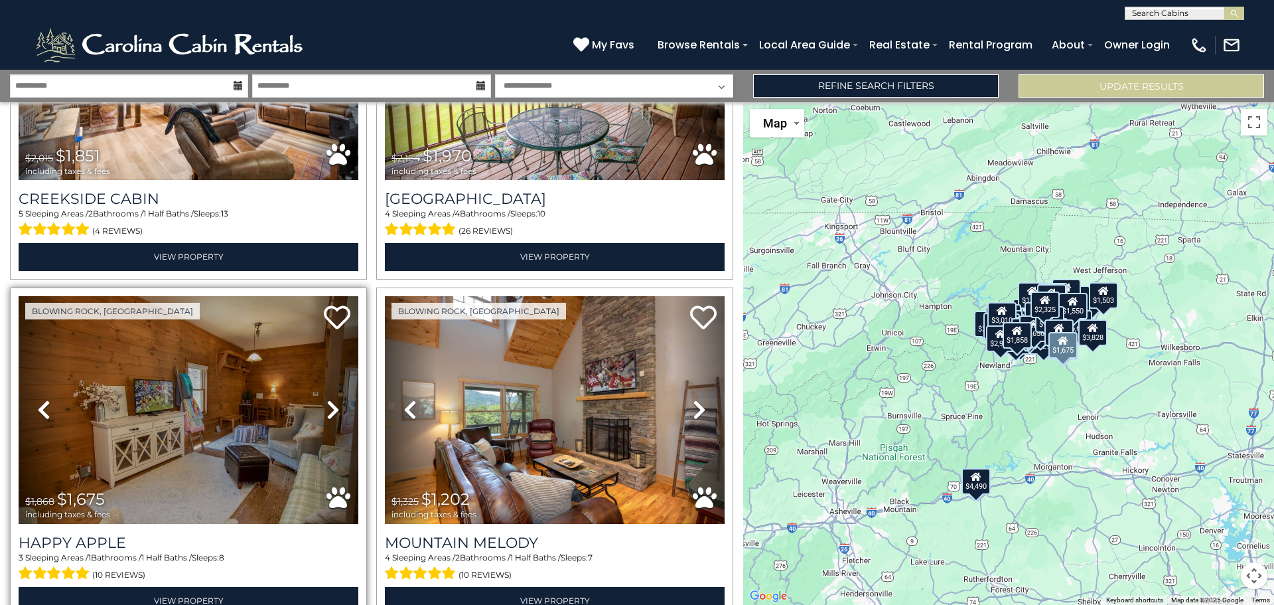
click at [334, 399] on icon at bounding box center [333, 409] width 13 height 21
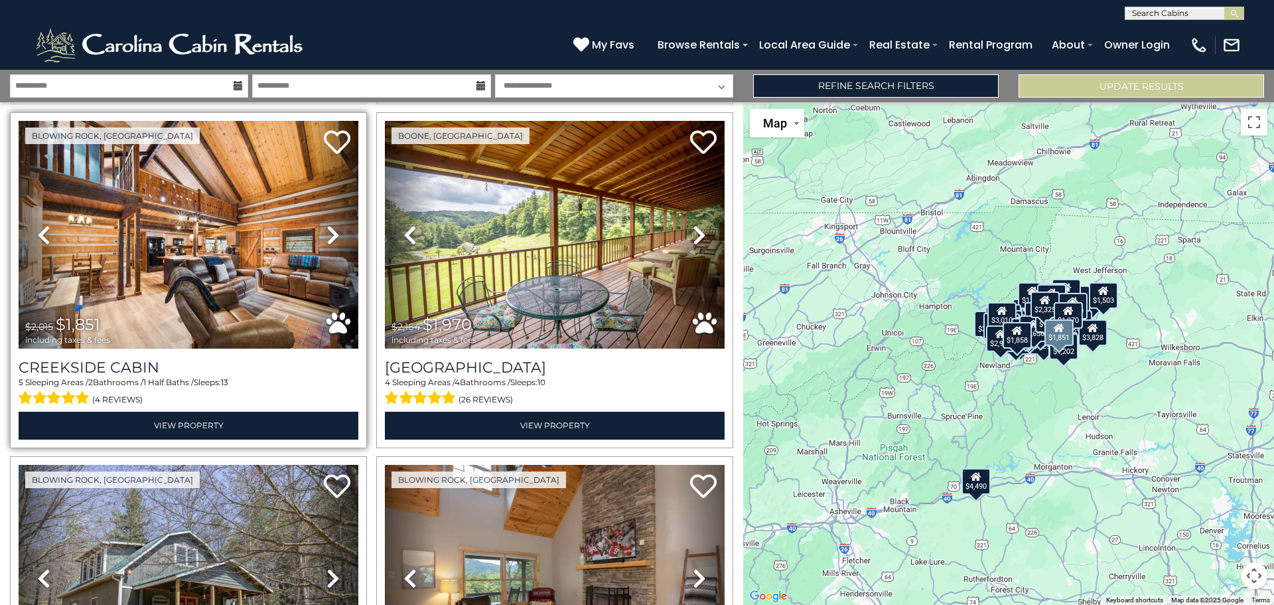
scroll to position [5840, 0]
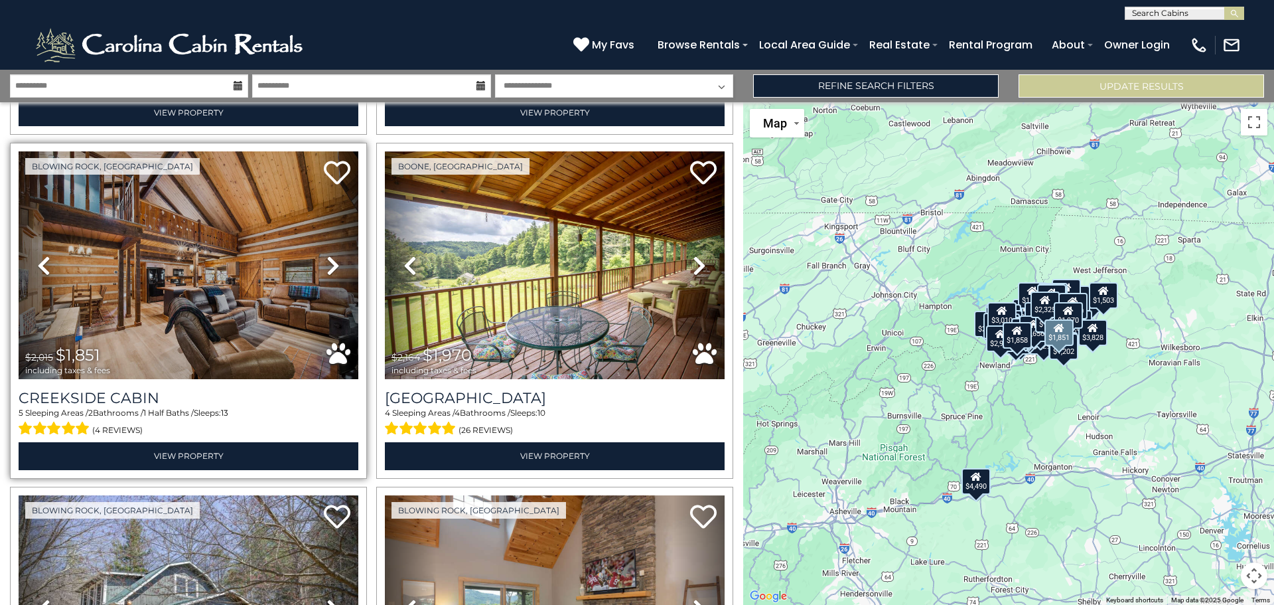
click at [329, 255] on icon at bounding box center [333, 265] width 13 height 21
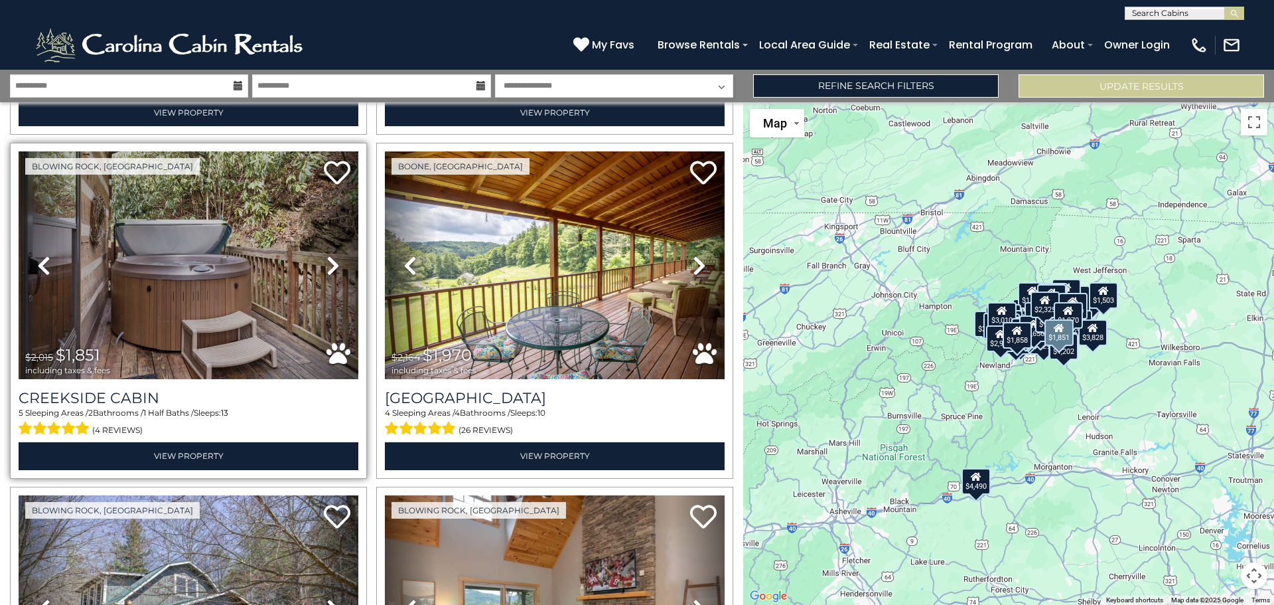
click at [329, 255] on icon at bounding box center [333, 265] width 13 height 21
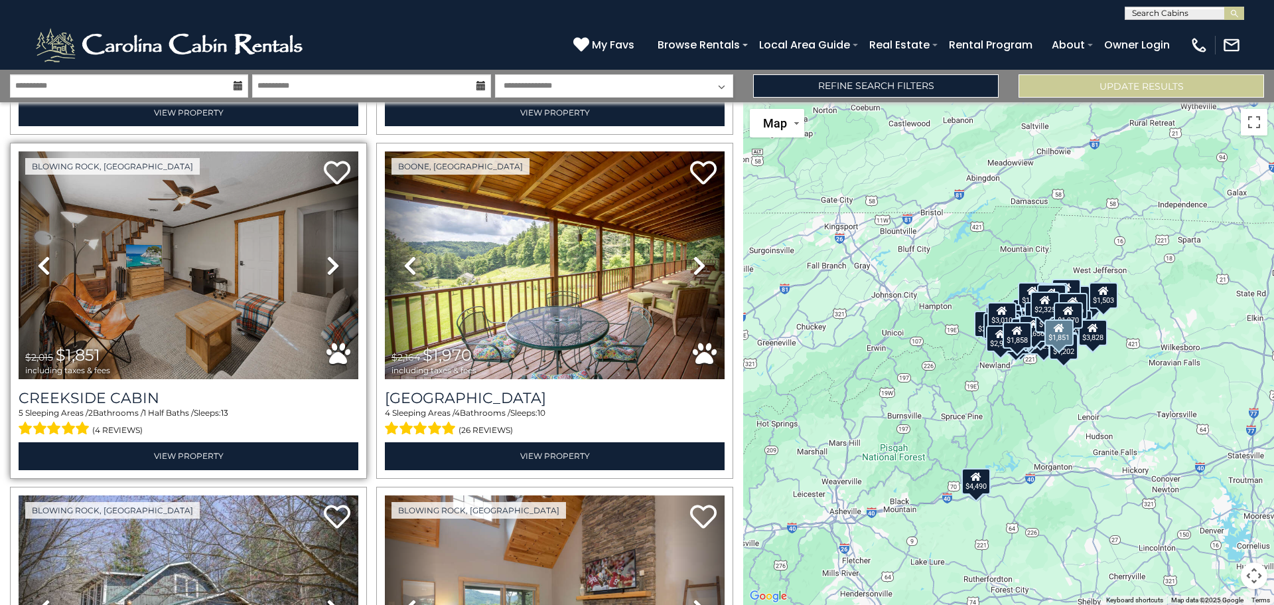
click at [329, 255] on icon at bounding box center [333, 265] width 13 height 21
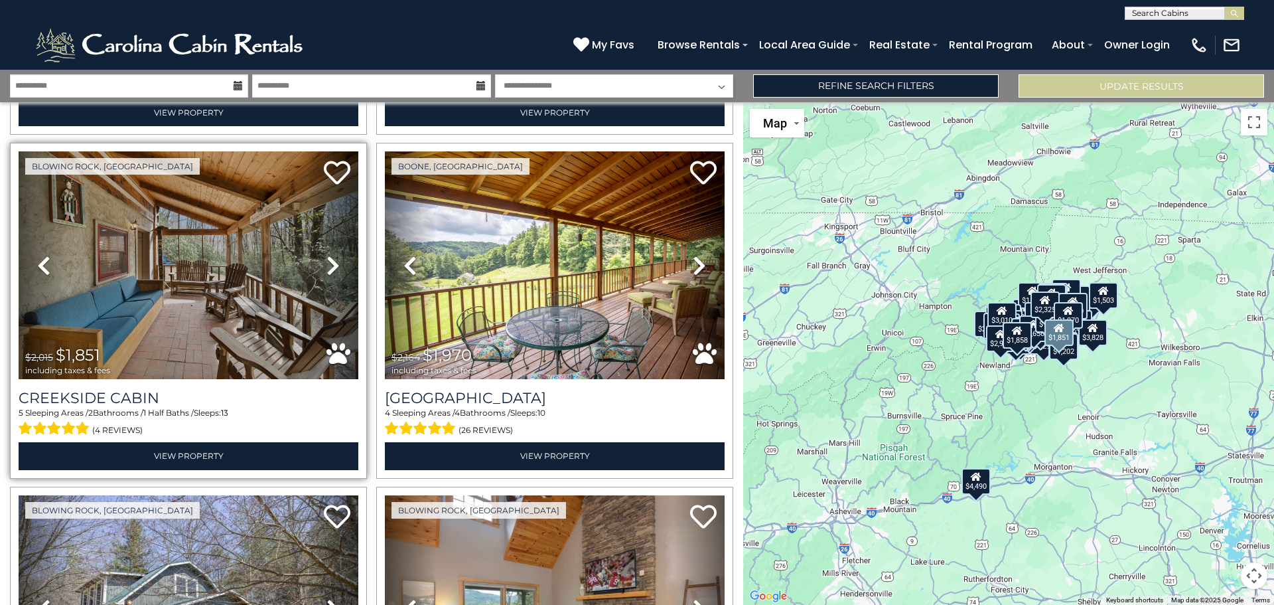
click at [328, 255] on icon at bounding box center [333, 265] width 13 height 21
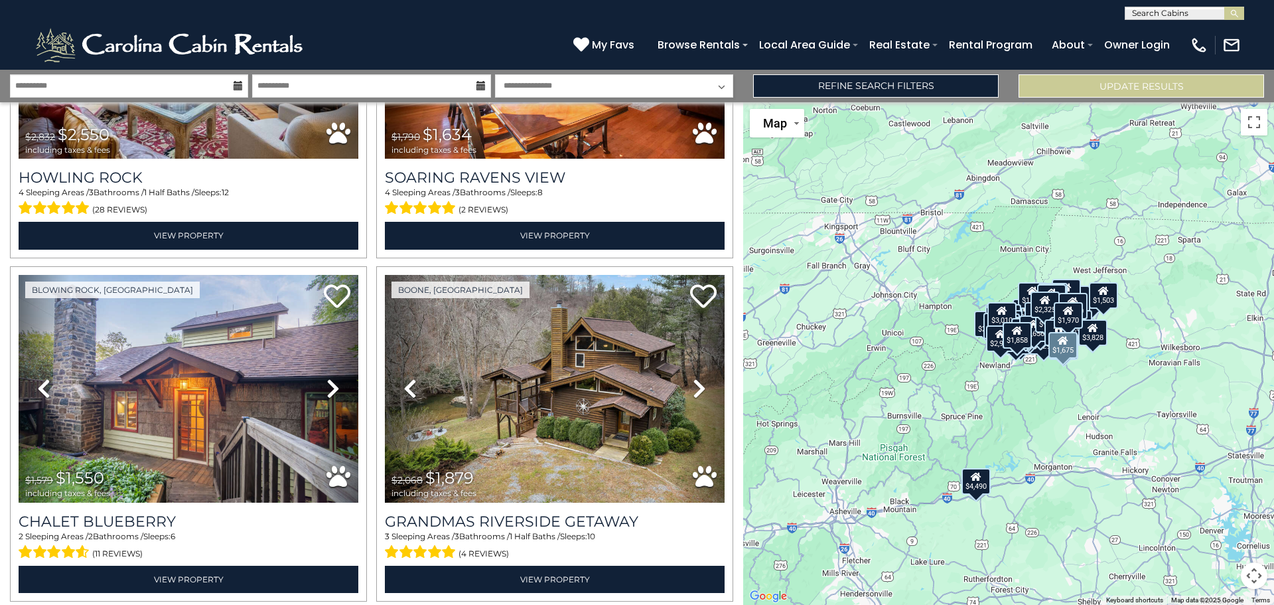
scroll to position [7101, 0]
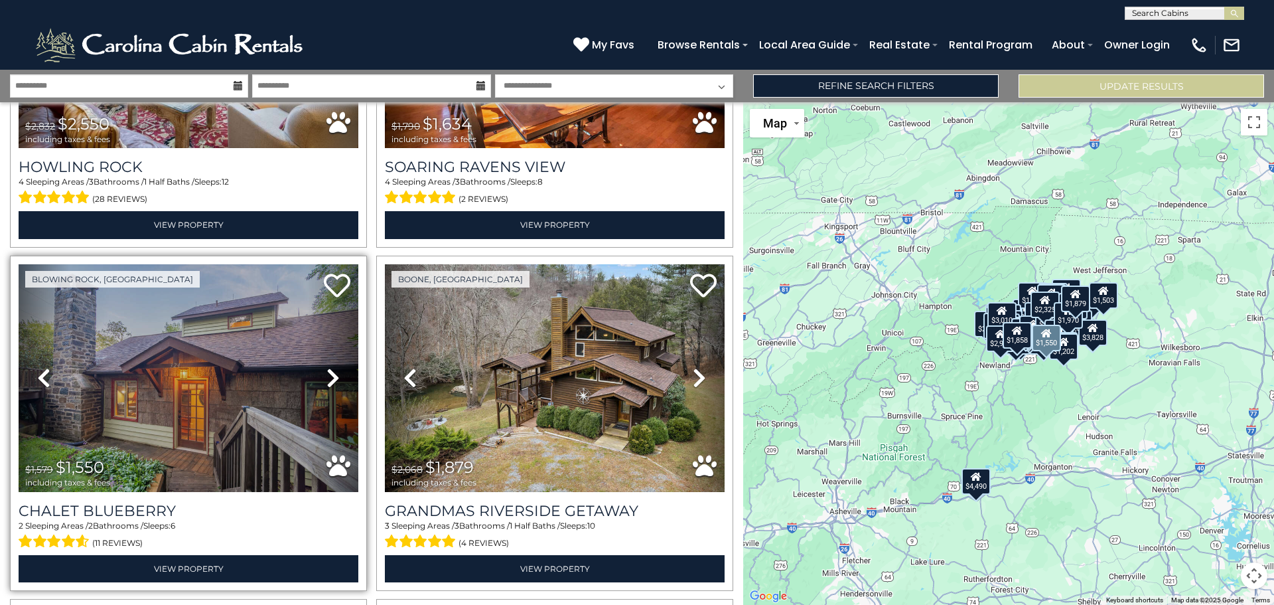
click at [329, 367] on icon at bounding box center [333, 377] width 13 height 21
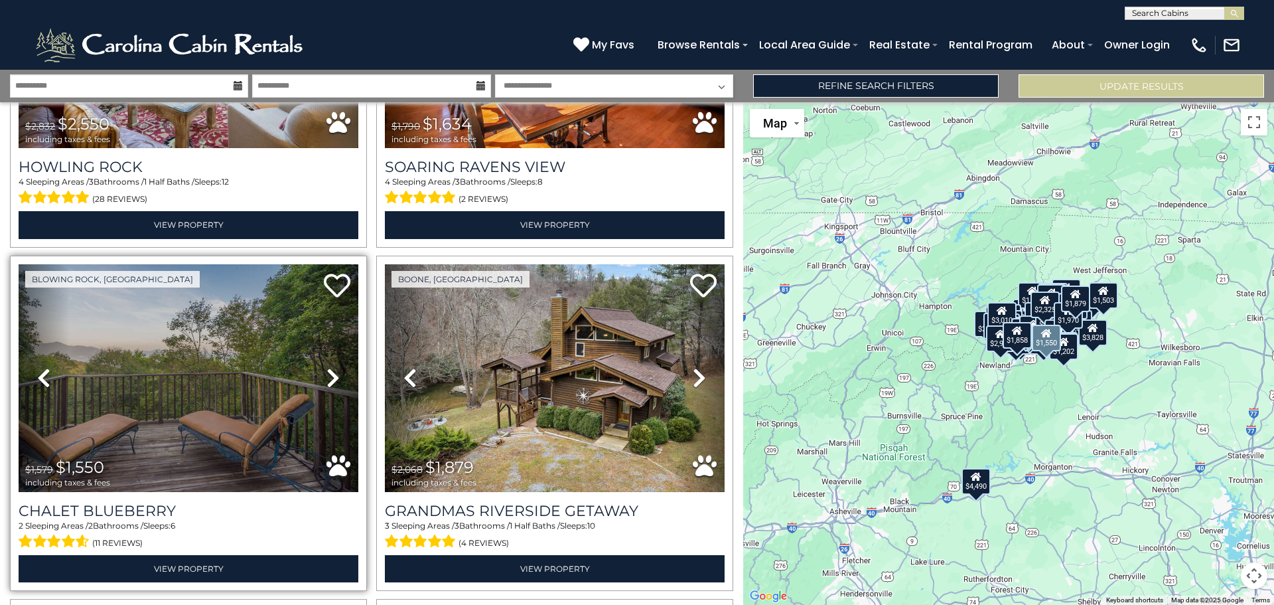
click at [329, 367] on icon at bounding box center [333, 377] width 13 height 21
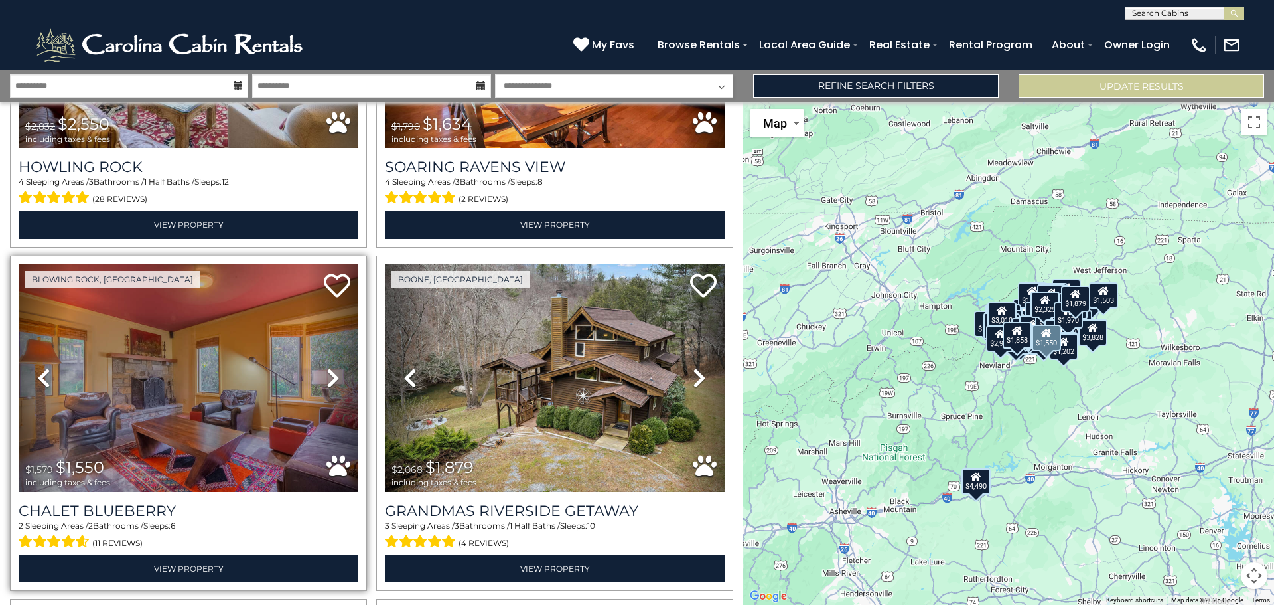
click at [329, 367] on icon at bounding box center [333, 377] width 13 height 21
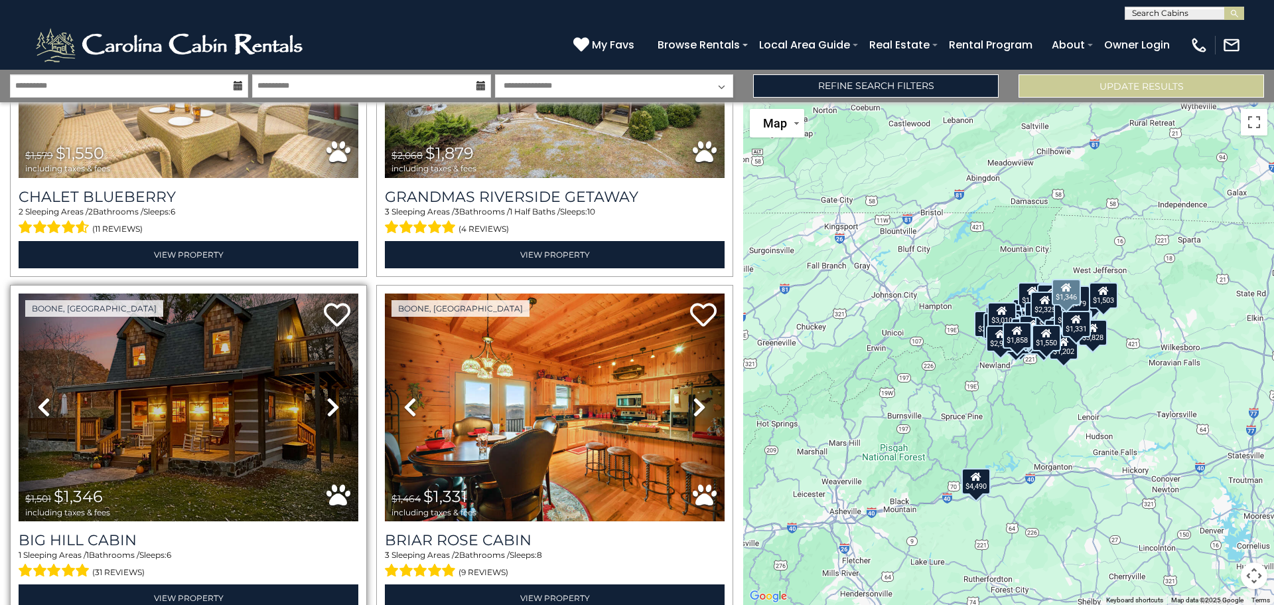
scroll to position [7433, 0]
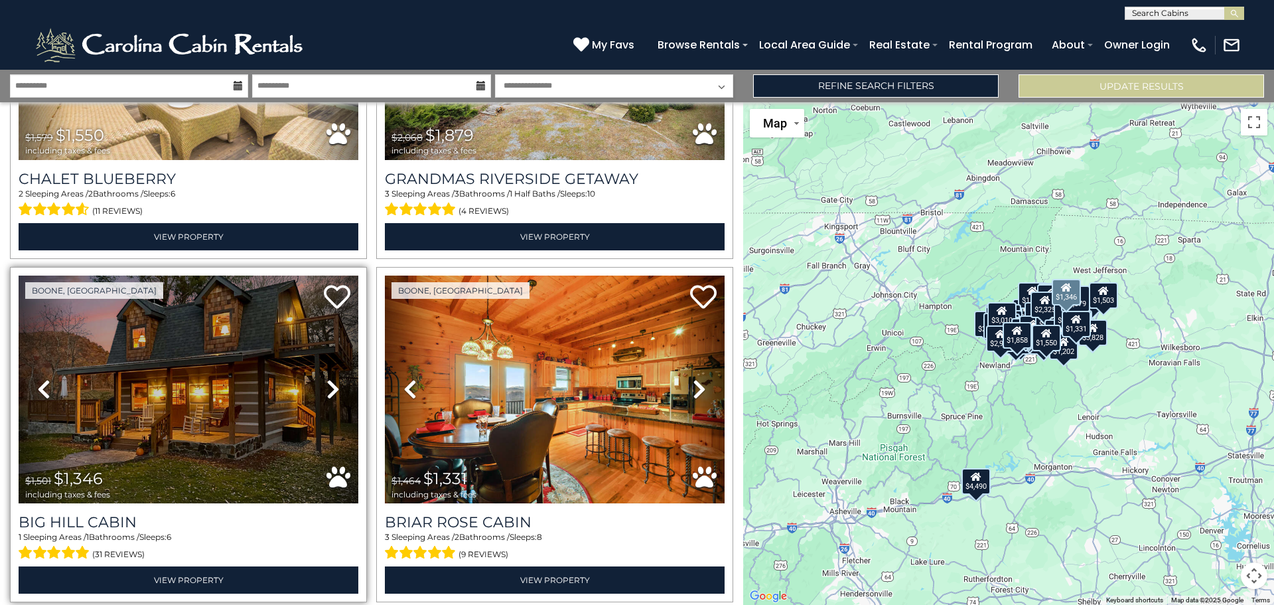
click at [327, 378] on icon at bounding box center [333, 388] width 13 height 21
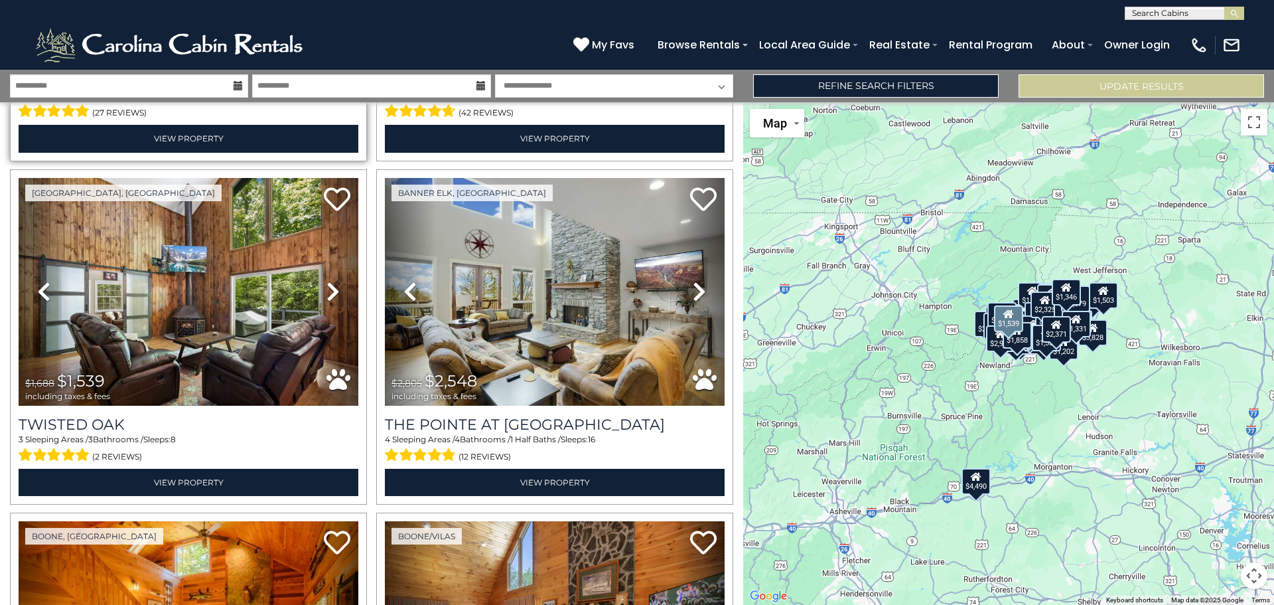
scroll to position [8230, 0]
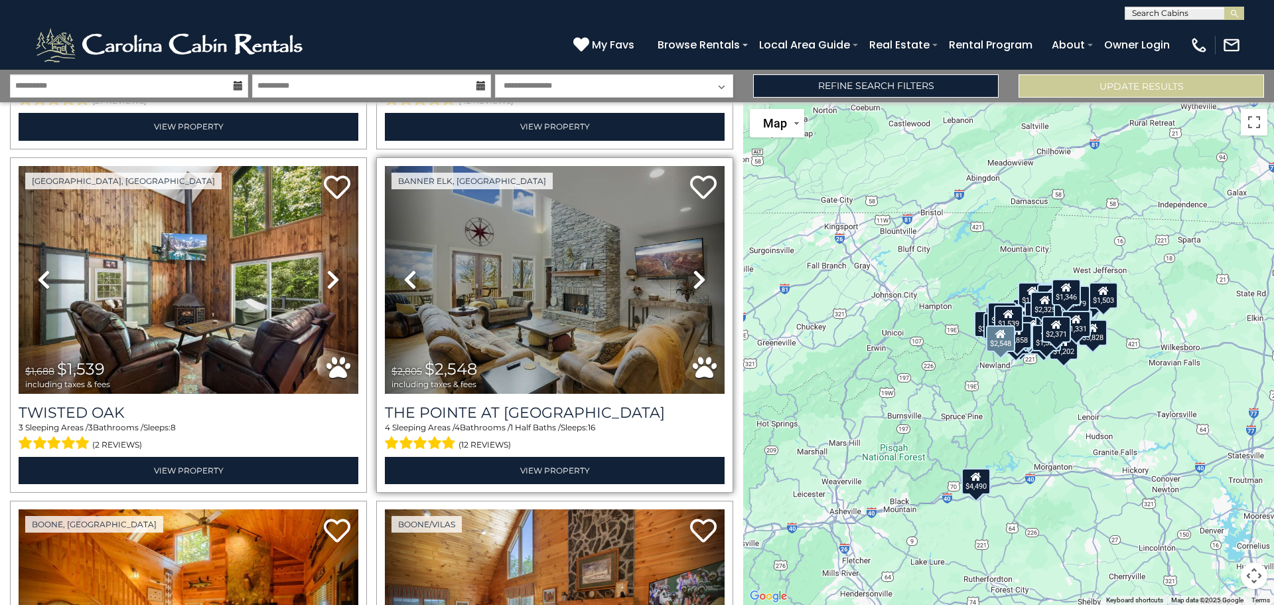
click at [693, 269] on icon at bounding box center [699, 279] width 13 height 21
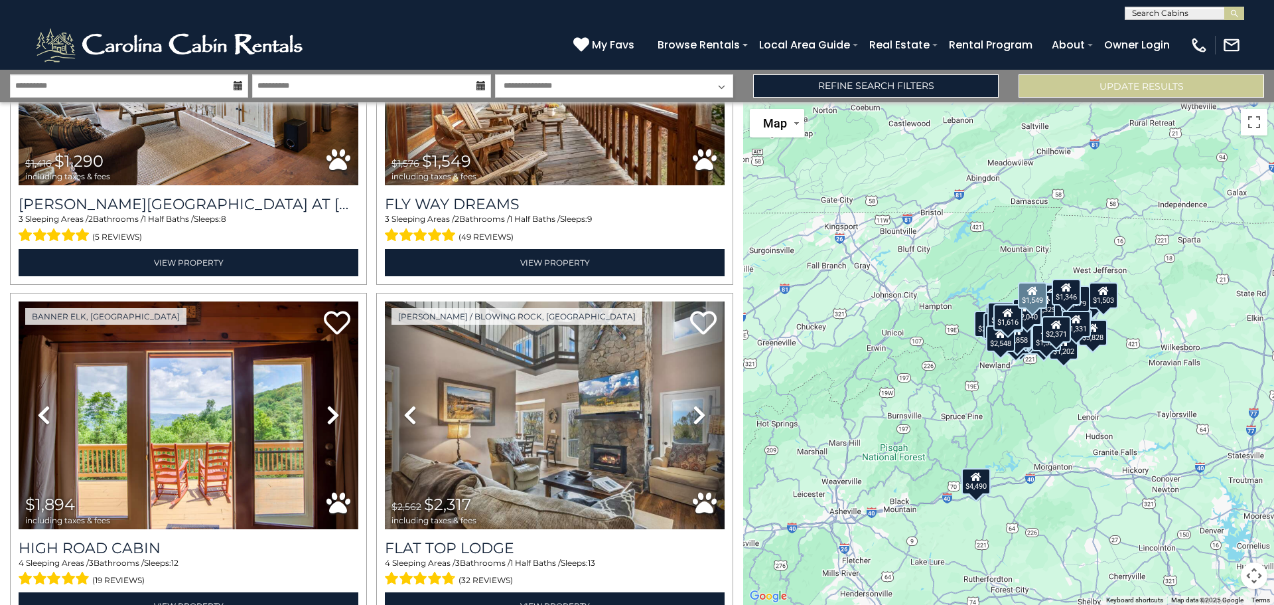
scroll to position [9481, 0]
